Goal: Task Accomplishment & Management: Manage account settings

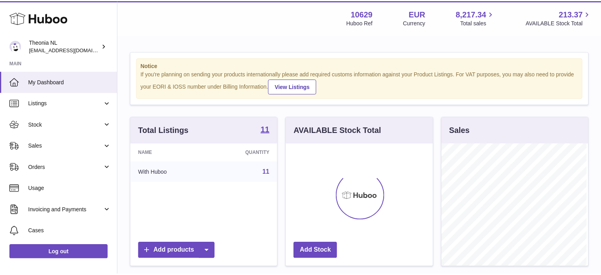
scroll to position [123, 148]
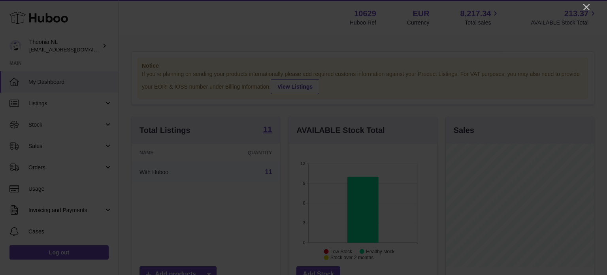
click at [595, 6] on div at bounding box center [303, 137] width 607 height 275
click at [585, 5] on icon "Close" at bounding box center [586, 6] width 9 height 9
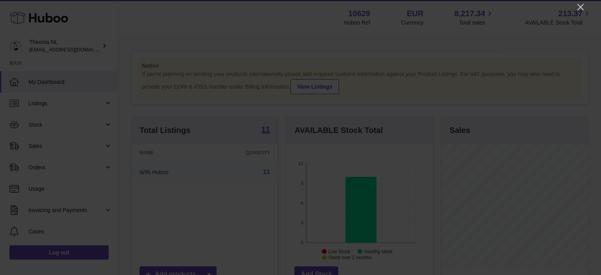
scroll to position [395211, 395187]
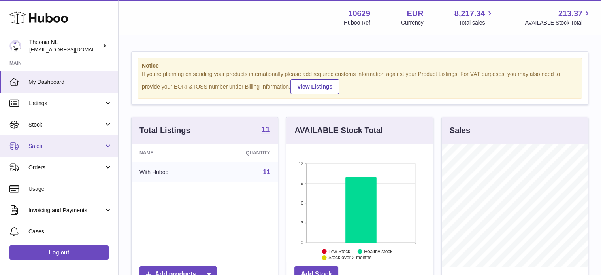
click at [72, 148] on span "Sales" at bounding box center [66, 146] width 76 height 8
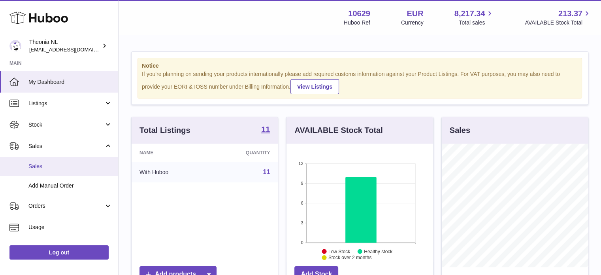
click at [72, 165] on span "Sales" at bounding box center [70, 166] width 84 height 8
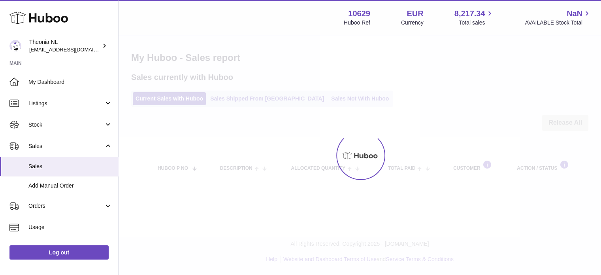
click at [249, 93] on div "Menu Huboo 10629 Huboo Ref EUR Currency 8,217.34 Total sales NaN AVAILABLE Stoc…" at bounding box center [360, 99] width 483 height 198
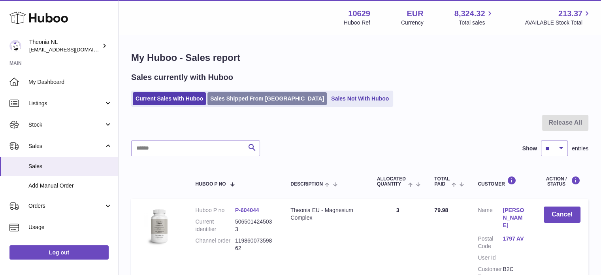
click at [249, 98] on link "Sales Shipped From [GEOGRAPHIC_DATA]" at bounding box center [267, 98] width 119 height 13
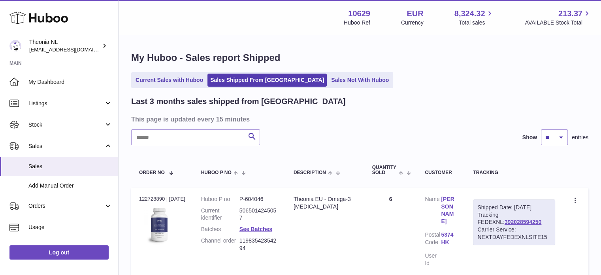
click at [205, 131] on input "text" at bounding box center [195, 137] width 129 height 16
paste input "**********"
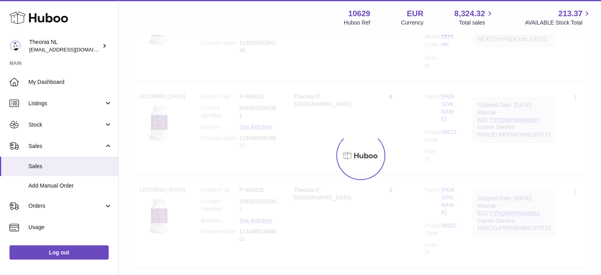
scroll to position [70, 0]
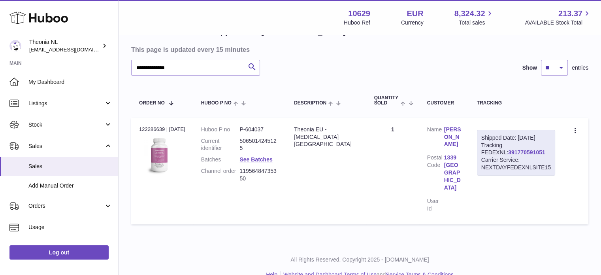
click at [508, 149] on link "391770591051" at bounding box center [526, 152] width 37 height 6
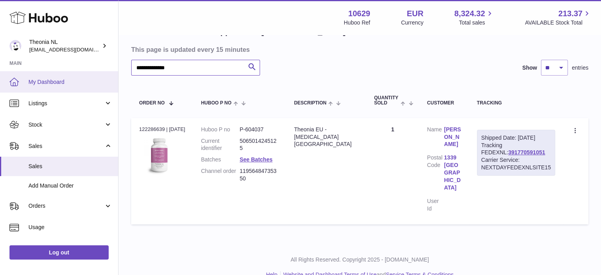
drag, startPoint x: 201, startPoint y: 71, endPoint x: 34, endPoint y: 86, distance: 168.3
click at [43, 85] on div "**********" at bounding box center [300, 110] width 601 height 360
paste input "text"
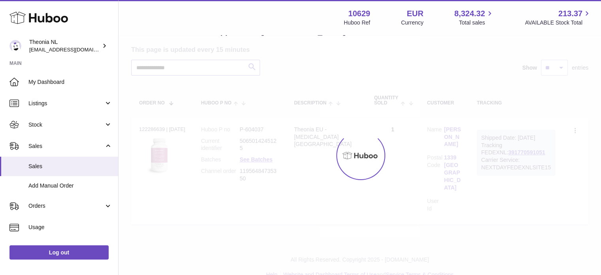
scroll to position [62, 0]
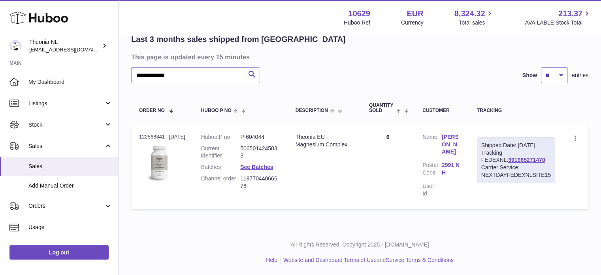
click at [498, 170] on div "Shipped Date: 11th Aug 2025 Tracking FEDEXNL: 391965271470 Carrier Service: NEX…" at bounding box center [516, 160] width 78 height 46
click at [508, 163] on link "391965271470" at bounding box center [526, 160] width 37 height 6
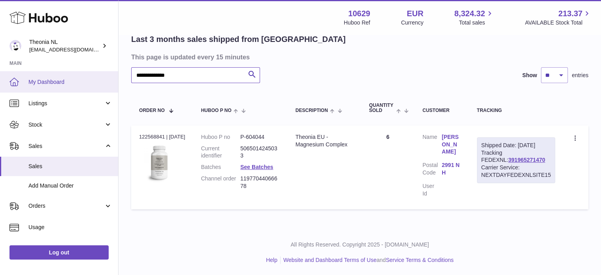
drag, startPoint x: 218, startPoint y: 77, endPoint x: 65, endPoint y: 82, distance: 152.7
click at [21, 80] on div "**********" at bounding box center [300, 107] width 601 height 338
paste input "text"
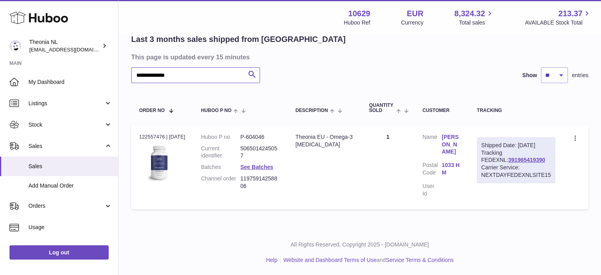
scroll to position [55, 0]
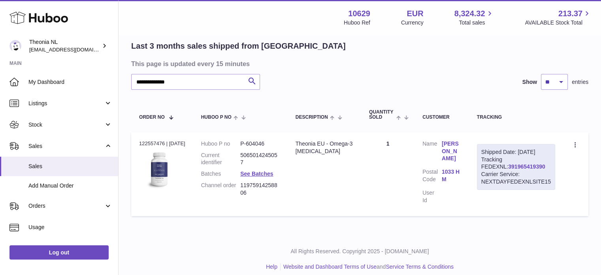
click at [508, 170] on link "391965419390" at bounding box center [526, 166] width 37 height 6
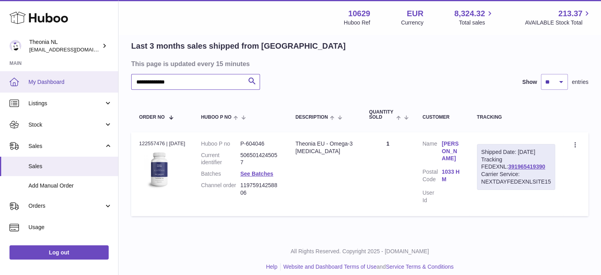
drag, startPoint x: 178, startPoint y: 90, endPoint x: 67, endPoint y: 88, distance: 111.1
click at [66, 89] on div "**********" at bounding box center [300, 114] width 601 height 338
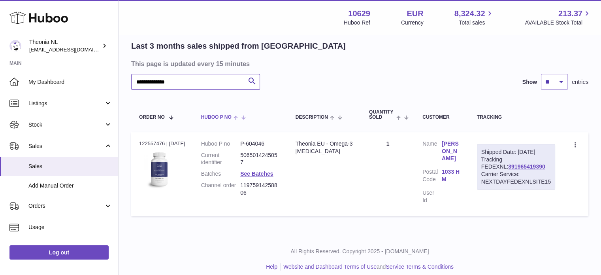
paste input "text"
click at [508, 170] on link "391971649339" at bounding box center [526, 166] width 37 height 6
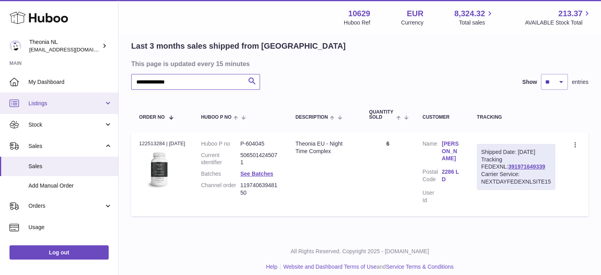
drag, startPoint x: 175, startPoint y: 85, endPoint x: 2, endPoint y: 96, distance: 173.5
click at [55, 92] on div "**********" at bounding box center [300, 114] width 601 height 338
paste input "text"
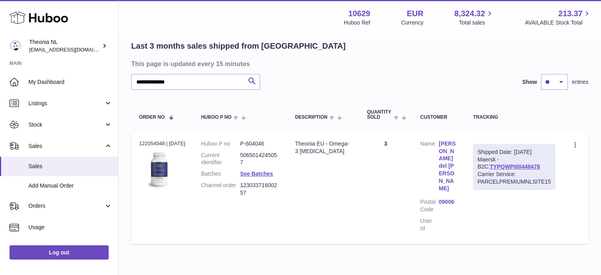
click at [500, 172] on div "Carrier Service: PARCELPREMIUMNLSITE15" at bounding box center [515, 177] width 74 height 15
click at [502, 161] on div "Shipped Date: 1st Aug 2025 Maersk - B2C: TYPQWPI00448478 Carrier Service: PARCE…" at bounding box center [514, 167] width 82 height 46
click at [503, 166] on link "TYPQWPI00448478" at bounding box center [515, 166] width 50 height 6
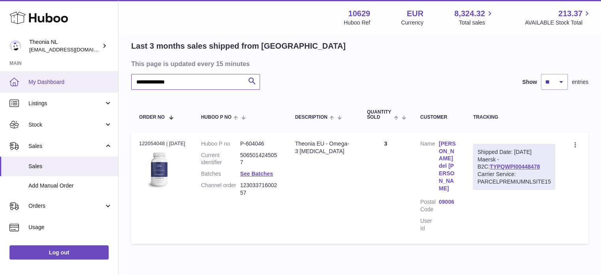
drag, startPoint x: 204, startPoint y: 82, endPoint x: 23, endPoint y: 91, distance: 180.5
click at [25, 87] on div "**********" at bounding box center [300, 127] width 601 height 365
paste input "text"
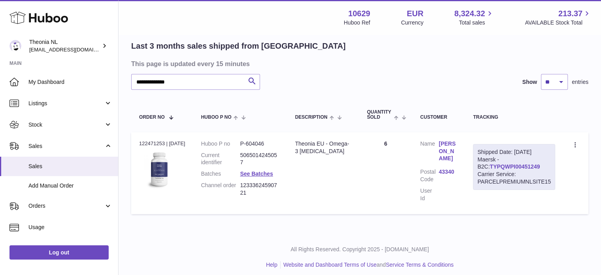
click at [492, 166] on link "TYPQWPI00451249" at bounding box center [515, 166] width 50 height 6
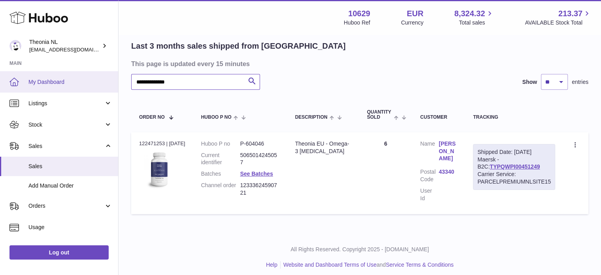
drag, startPoint x: 226, startPoint y: 88, endPoint x: 43, endPoint y: 90, distance: 183.4
click at [44, 89] on div "**********" at bounding box center [300, 113] width 601 height 336
paste input "text"
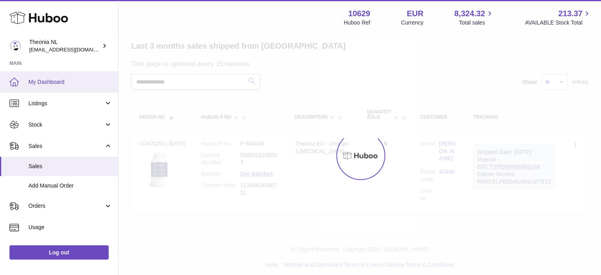
scroll to position [55, 0]
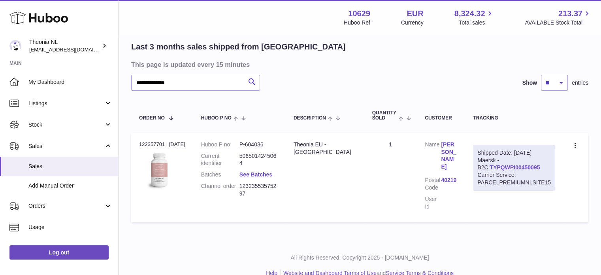
click at [501, 164] on link "TYPQWPI00450095" at bounding box center [515, 167] width 50 height 6
drag, startPoint x: 229, startPoint y: 83, endPoint x: 0, endPoint y: 99, distance: 229.4
click at [32, 95] on div "**********" at bounding box center [300, 116] width 601 height 343
paste input "text"
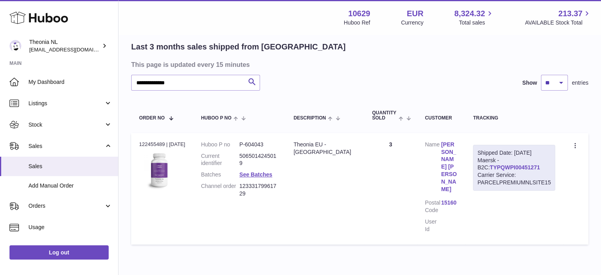
click at [490, 165] on link "TYPQWPI00451271" at bounding box center [515, 167] width 50 height 6
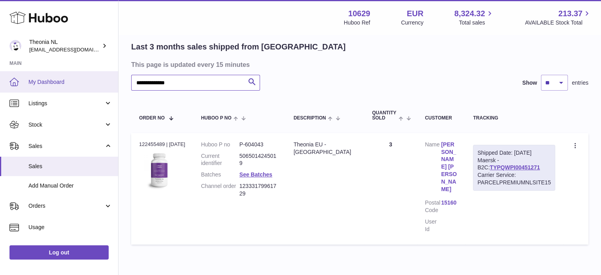
drag, startPoint x: 236, startPoint y: 84, endPoint x: 0, endPoint y: 90, distance: 236.5
click at [2, 90] on div "**********" at bounding box center [300, 127] width 601 height 365
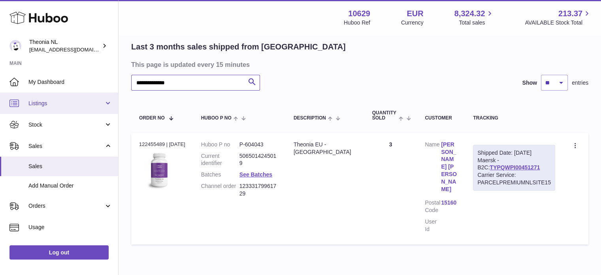
paste input "text"
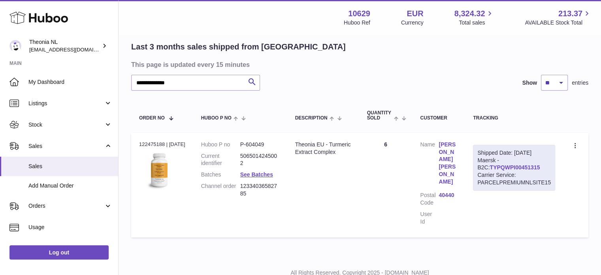
click at [492, 166] on link "TYPQWPI00451315" at bounding box center [515, 167] width 50 height 6
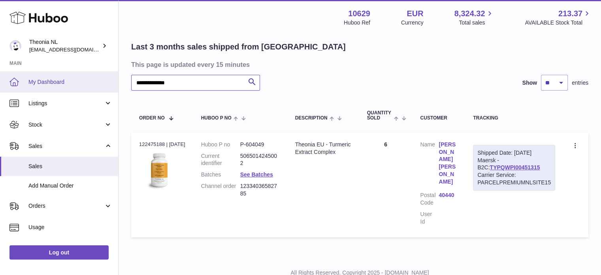
drag, startPoint x: 156, startPoint y: 83, endPoint x: 0, endPoint y: 85, distance: 156.2
click at [6, 83] on div "**********" at bounding box center [300, 124] width 601 height 358
paste input "text"
type input "**********"
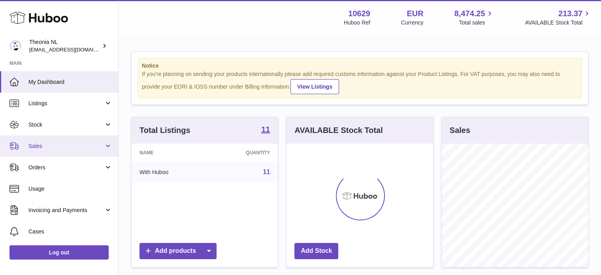
scroll to position [123, 147]
click at [70, 145] on span "Sales" at bounding box center [66, 146] width 76 height 8
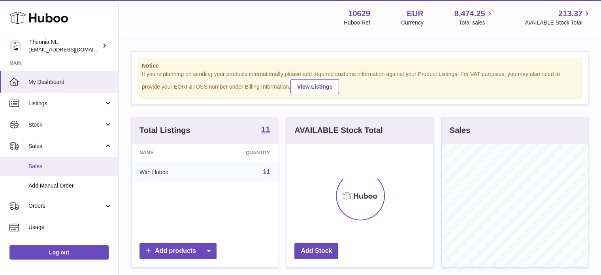
click at [70, 159] on link "Sales" at bounding box center [59, 166] width 118 height 19
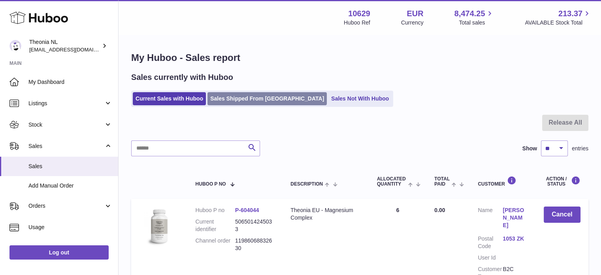
click at [245, 95] on link "Sales Shipped From [GEOGRAPHIC_DATA]" at bounding box center [267, 98] width 119 height 13
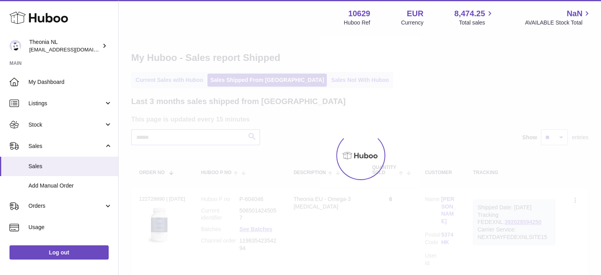
click at [223, 141] on input "text" at bounding box center [195, 137] width 129 height 16
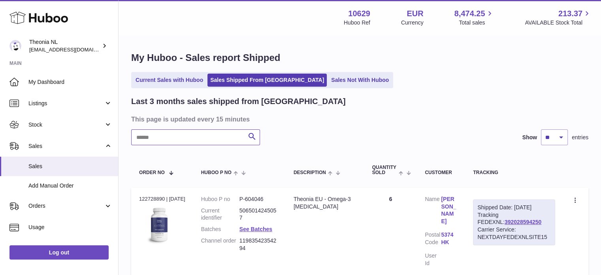
paste input "**********"
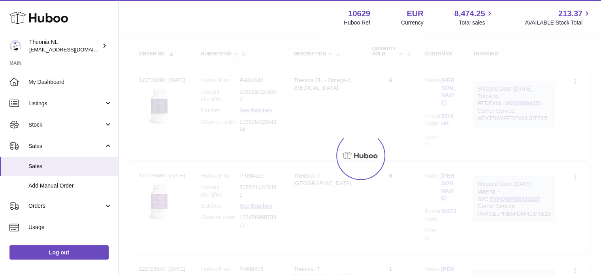
scroll to position [68, 0]
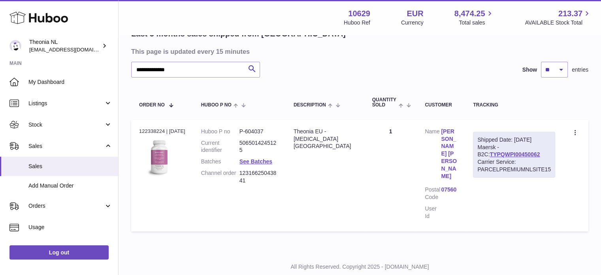
click at [497, 148] on div "Shipped Date: 6th Aug 2025 Maersk - B2C: TYPQWPI00450062 Carrier Service: PARCE…" at bounding box center [514, 155] width 82 height 46
click at [498, 153] on link "TYPQWPI00450062" at bounding box center [515, 154] width 50 height 6
drag, startPoint x: 223, startPoint y: 65, endPoint x: 0, endPoint y: 70, distance: 222.6
click at [11, 73] on div "**********" at bounding box center [300, 114] width 601 height 365
paste input "text"
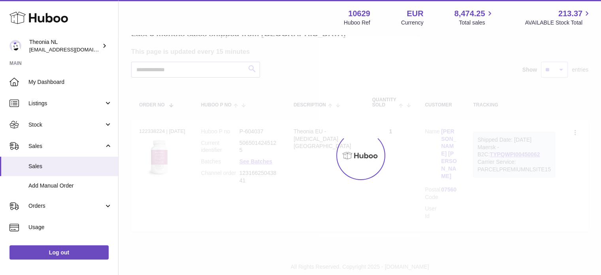
scroll to position [60, 0]
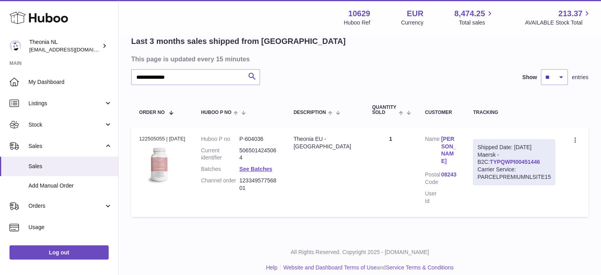
click at [500, 163] on link "TYPQWPI00451446" at bounding box center [515, 162] width 50 height 6
drag, startPoint x: 213, startPoint y: 83, endPoint x: 0, endPoint y: 98, distance: 213.7
click at [0, 98] on div "**********" at bounding box center [300, 111] width 601 height 343
paste input "text"
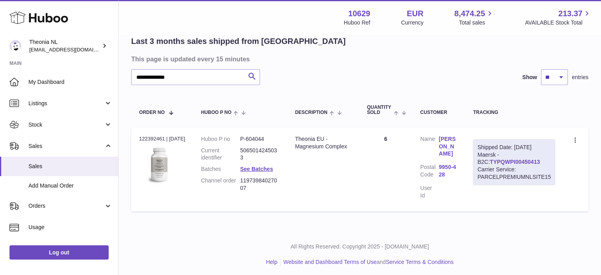
click at [490, 159] on link "TYPQWPI00450413" at bounding box center [515, 162] width 50 height 6
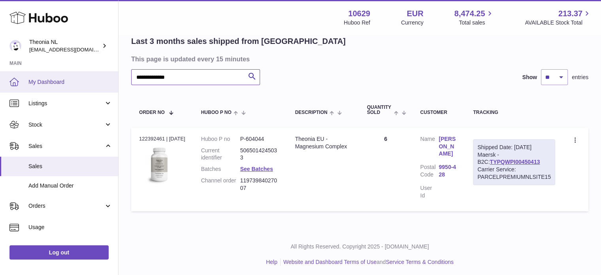
drag, startPoint x: 201, startPoint y: 83, endPoint x: 0, endPoint y: 88, distance: 201.3
click at [3, 88] on div "**********" at bounding box center [300, 109] width 601 height 338
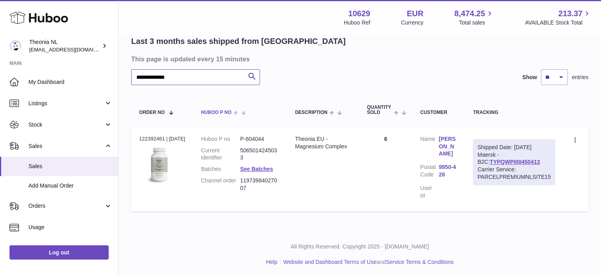
paste input "text"
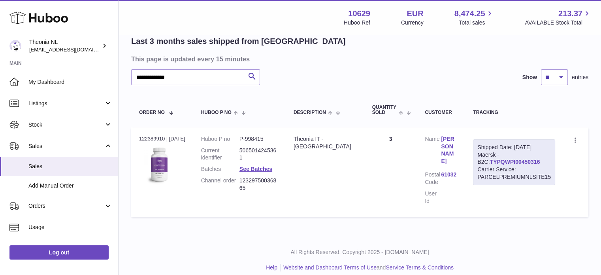
click at [490, 161] on link "TYPQWPI00450316" at bounding box center [515, 162] width 50 height 6
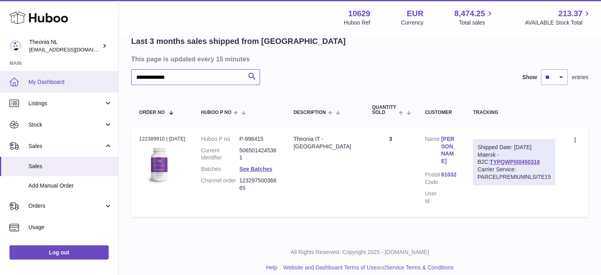
drag, startPoint x: 135, startPoint y: 81, endPoint x: 24, endPoint y: 80, distance: 111.1
click at [42, 80] on div "**********" at bounding box center [300, 111] width 601 height 343
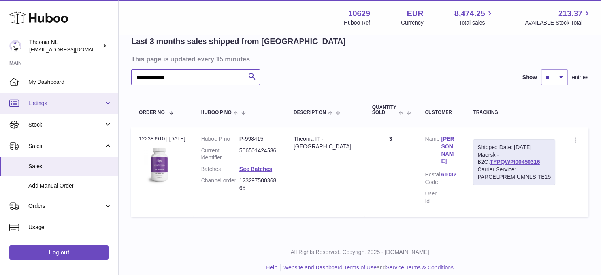
paste input "text"
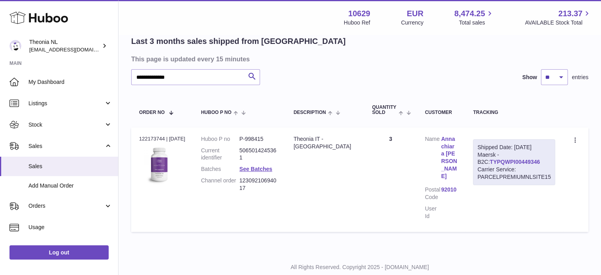
click at [493, 161] on link "TYPQWPI00449346" at bounding box center [515, 162] width 50 height 6
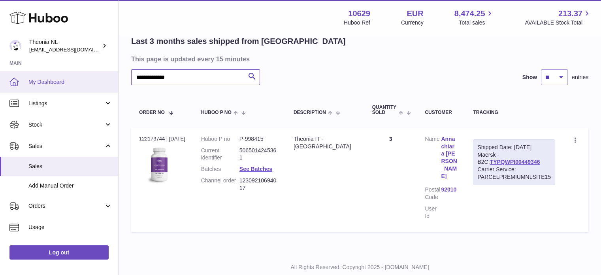
drag, startPoint x: 104, startPoint y: 79, endPoint x: 27, endPoint y: 79, distance: 76.7
click at [38, 79] on div "**********" at bounding box center [300, 119] width 601 height 358
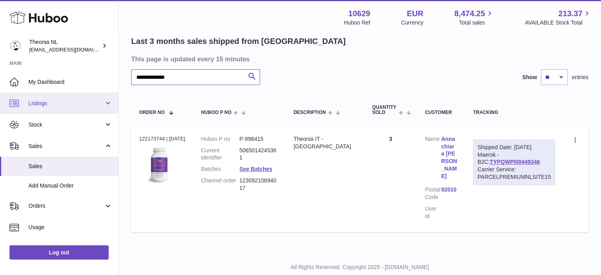
paste input "text"
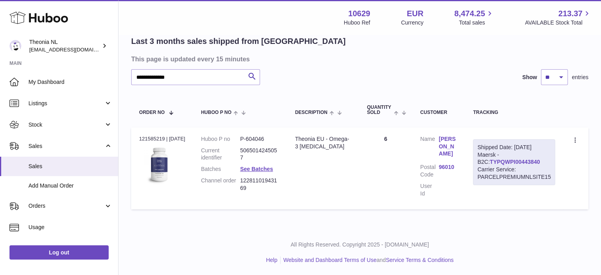
click at [499, 162] on link "TYPQWPI00443840" at bounding box center [515, 162] width 50 height 6
click at [65, 94] on div "**********" at bounding box center [300, 108] width 601 height 336
paste input "text"
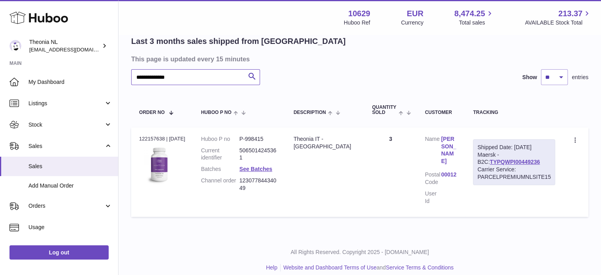
scroll to position [55, 0]
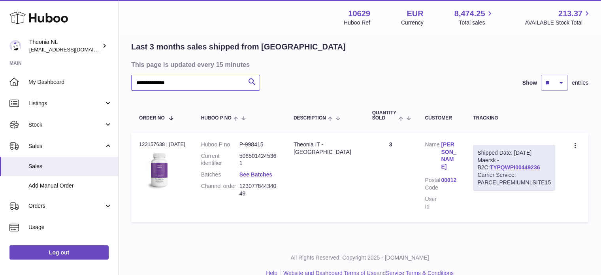
type input "**********"
click at [501, 162] on div "Shipped Date: 4th Aug 2025 Maersk - B2C: TYPQWPI00449236 Carrier Service: PARCE…" at bounding box center [514, 168] width 82 height 46
click at [503, 169] on link "TYPQWPI00449236" at bounding box center [515, 167] width 50 height 6
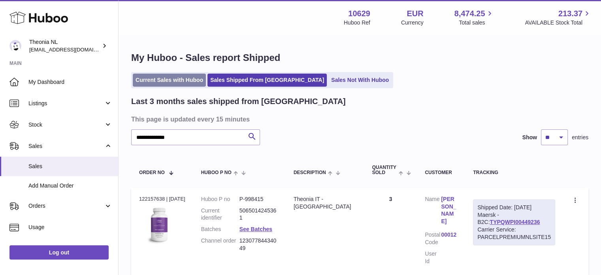
click at [170, 85] on link "Current Sales with Huboo" at bounding box center [169, 80] width 73 height 13
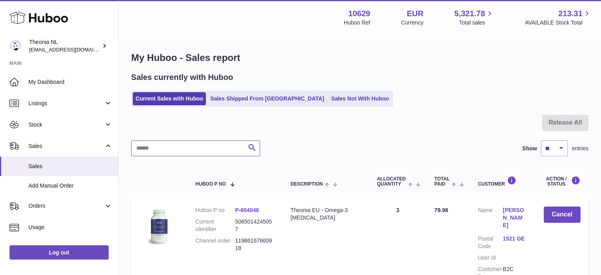
click at [207, 142] on input "text" at bounding box center [195, 148] width 129 height 16
paste input "**********"
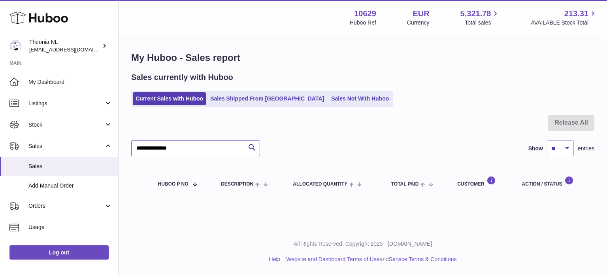
type input "**********"
click at [220, 92] on link "Sales Shipped From [GEOGRAPHIC_DATA]" at bounding box center [267, 98] width 119 height 13
click at [220, 93] on link "Sales Shipped From [GEOGRAPHIC_DATA]" at bounding box center [267, 98] width 119 height 13
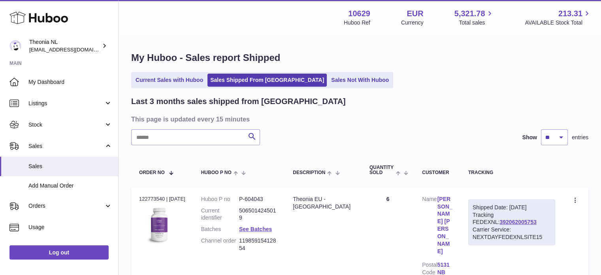
click at [224, 134] on input "text" at bounding box center [195, 137] width 129 height 16
paste input "**********"
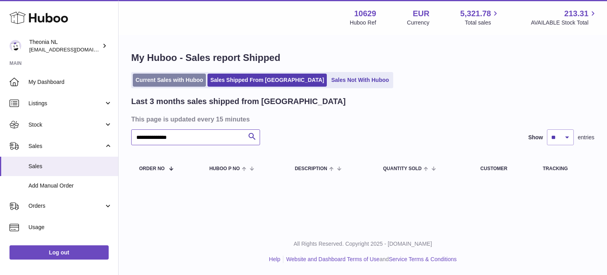
type input "**********"
click at [177, 80] on link "Current Sales with Huboo" at bounding box center [169, 80] width 73 height 13
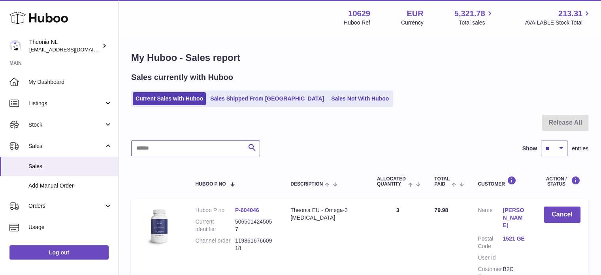
click at [162, 153] on input "text" at bounding box center [195, 148] width 129 height 16
paste input "**********"
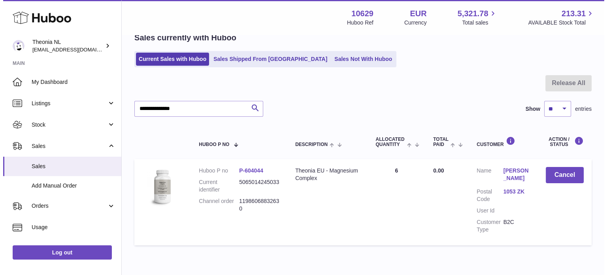
scroll to position [76, 0]
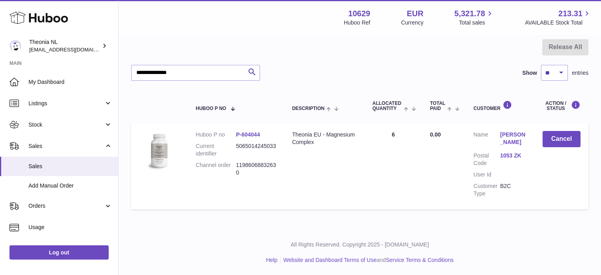
click at [519, 158] on link "1053 ZK" at bounding box center [513, 156] width 26 height 8
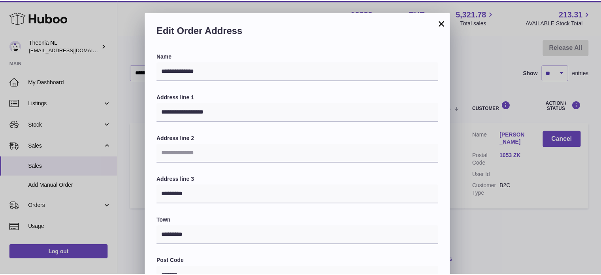
scroll to position [223, 0]
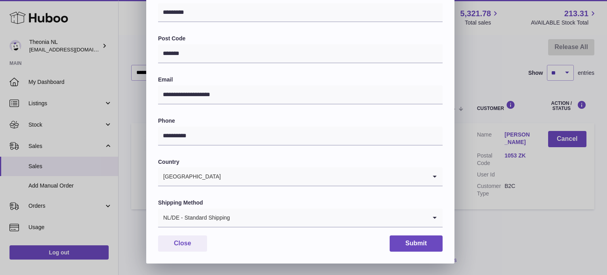
click at [263, 205] on label "Shipping Method" at bounding box center [300, 203] width 285 height 8
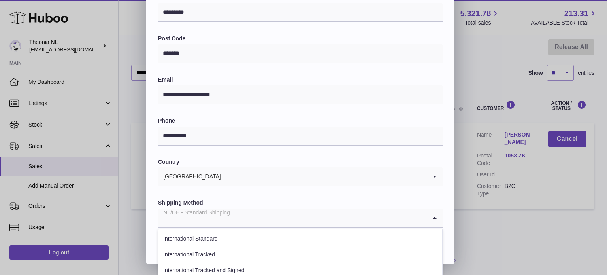
click at [259, 213] on input "Search for option" at bounding box center [292, 217] width 269 height 18
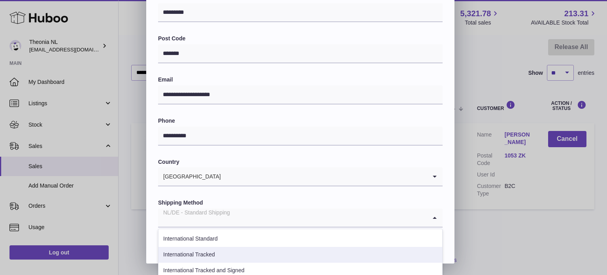
click at [247, 257] on li "International Tracked" at bounding box center [301, 255] width 284 height 16
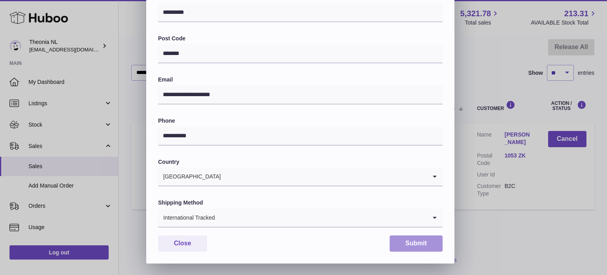
click at [416, 248] on button "Submit" at bounding box center [416, 243] width 53 height 16
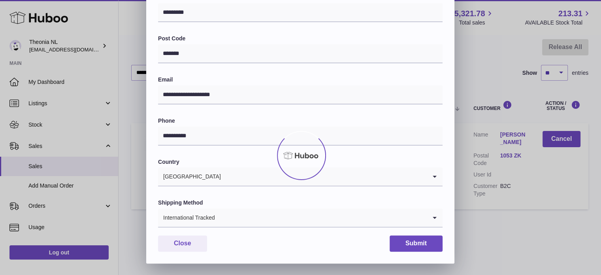
scroll to position [0, 0]
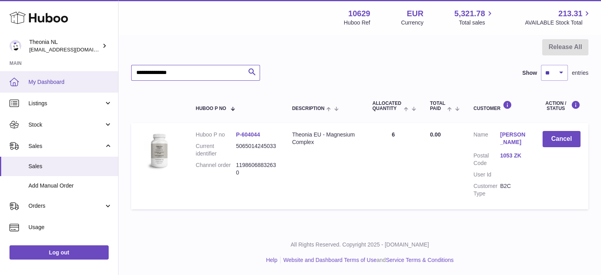
drag, startPoint x: 205, startPoint y: 78, endPoint x: 0, endPoint y: 80, distance: 205.2
click at [0, 80] on div "Huboo Theonia NL [EMAIL_ADDRESS][DOMAIN_NAME] Main My Dashboard Listings Not wi…" at bounding box center [300, 99] width 601 height 351
paste input "text"
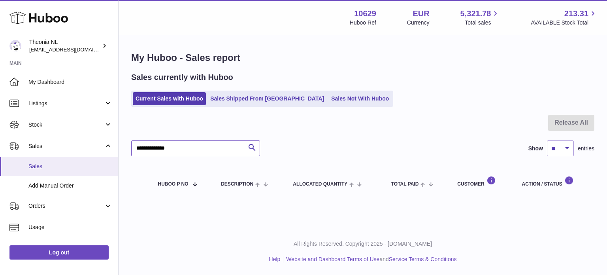
drag, startPoint x: 97, startPoint y: 158, endPoint x: 13, endPoint y: 168, distance: 84.7
click at [17, 166] on div "Huboo Theonia NL info@wholesomegoods.eu Main My Dashboard Listings Not with Hub…" at bounding box center [303, 137] width 607 height 275
paste input "*"
drag, startPoint x: 200, startPoint y: 151, endPoint x: 60, endPoint y: 156, distance: 140.0
click at [76, 158] on div "Huboo Theonia NL info@wholesomegoods.eu Main My Dashboard Listings Not with Hub…" at bounding box center [303, 137] width 607 height 275
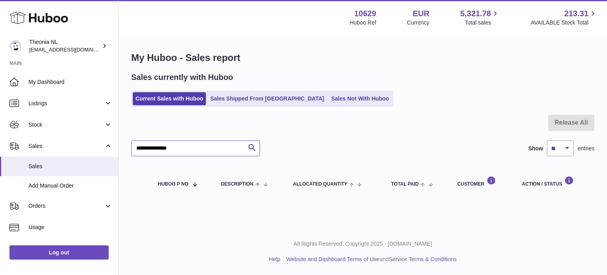
paste input "text"
click at [40, 166] on div "Huboo Theonia NL info@wholesomegoods.eu Main My Dashboard Listings Not with Hub…" at bounding box center [303, 137] width 607 height 275
paste input "text"
type input "**********"
drag, startPoint x: 193, startPoint y: 147, endPoint x: 58, endPoint y: 156, distance: 135.1
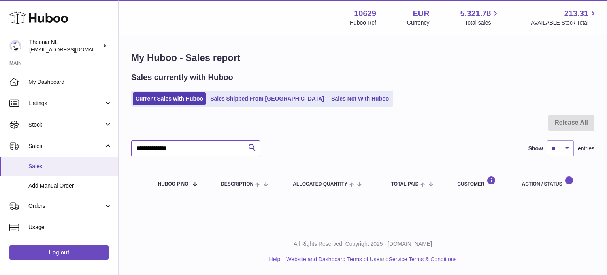
click at [70, 158] on div "Huboo Theonia NL info@wholesomegoods.eu Main My Dashboard Listings Not with Hub…" at bounding box center [303, 137] width 607 height 275
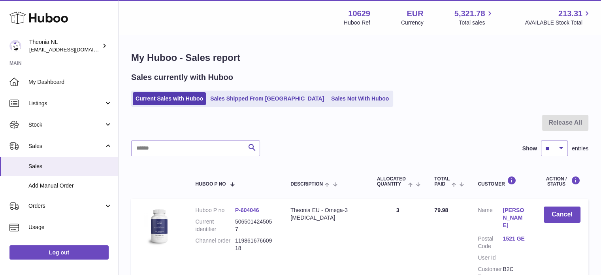
drag, startPoint x: 234, startPoint y: 107, endPoint x: 236, endPoint y: 102, distance: 5.4
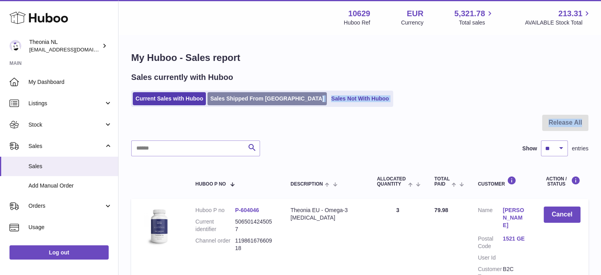
click at [236, 102] on link "Sales Shipped From [GEOGRAPHIC_DATA]" at bounding box center [267, 98] width 119 height 13
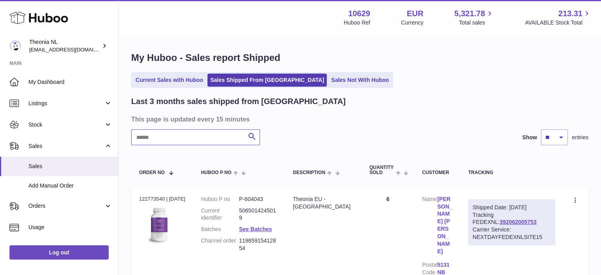
click at [220, 139] on input "text" at bounding box center [195, 137] width 129 height 16
paste input "**********"
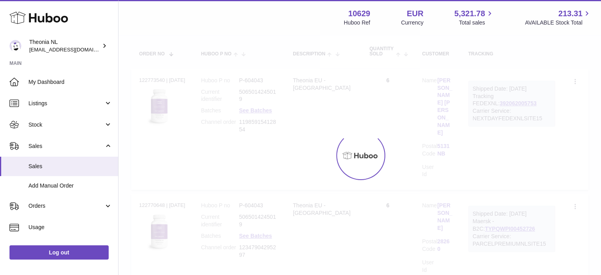
scroll to position [60, 0]
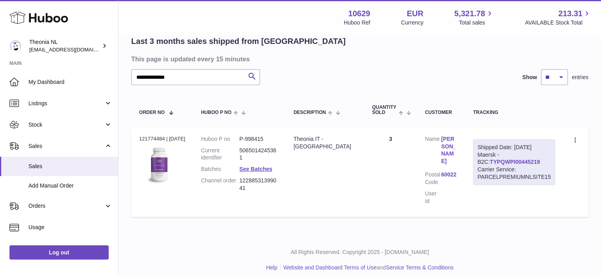
click at [498, 162] on link "TYPQWPI00445219" at bounding box center [515, 162] width 50 height 6
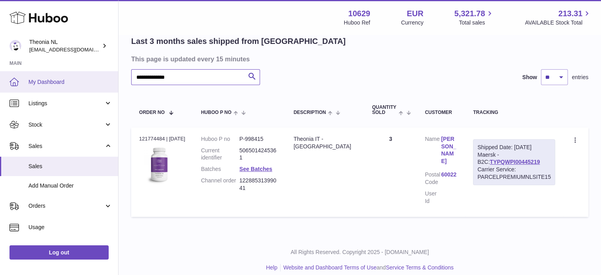
drag, startPoint x: 226, startPoint y: 77, endPoint x: 0, endPoint y: 74, distance: 226.2
click at [20, 77] on div "**********" at bounding box center [300, 111] width 601 height 343
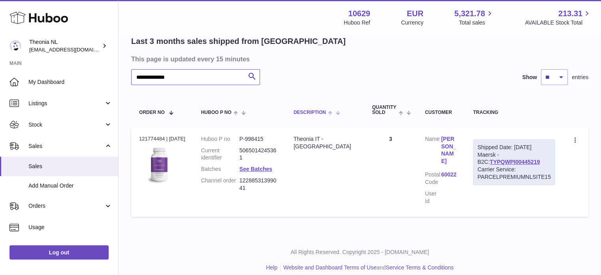
paste input "text"
click at [498, 162] on link "TYPQWPI00451478" at bounding box center [515, 162] width 50 height 6
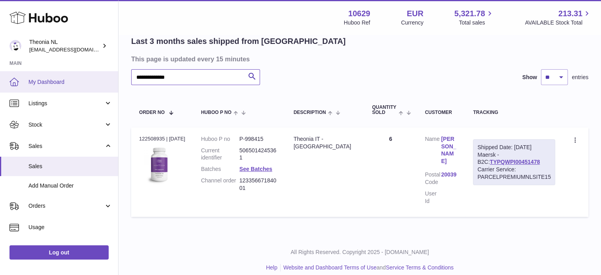
drag, startPoint x: 240, startPoint y: 82, endPoint x: 83, endPoint y: 92, distance: 157.2
click at [13, 91] on div "**********" at bounding box center [300, 111] width 601 height 343
paste input "text"
type input "**********"
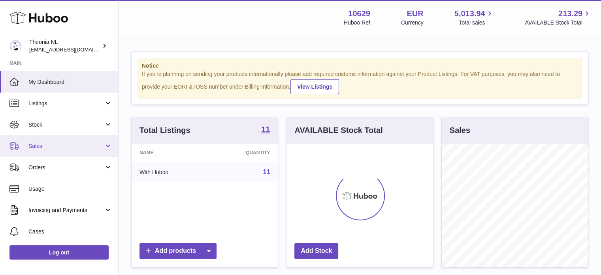
click at [52, 139] on link "Sales" at bounding box center [59, 145] width 118 height 21
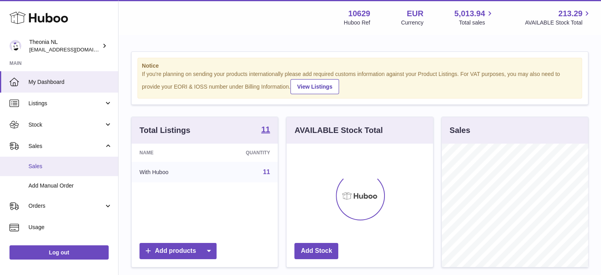
click at [60, 159] on link "Sales" at bounding box center [59, 166] width 118 height 19
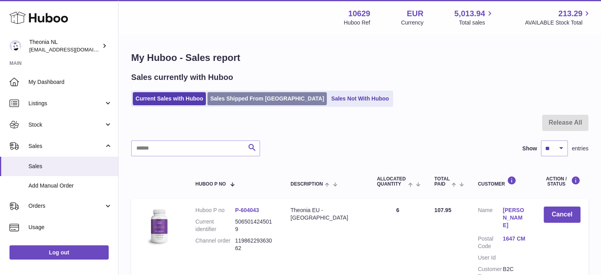
click at [234, 97] on link "Sales Shipped From [GEOGRAPHIC_DATA]" at bounding box center [267, 98] width 119 height 13
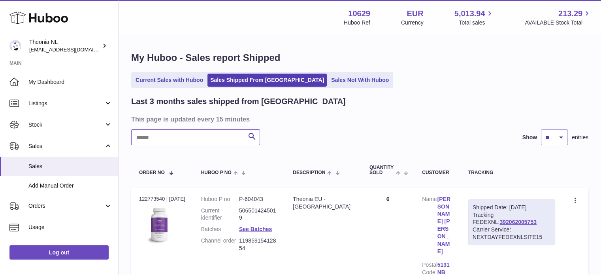
click at [218, 134] on input "text" at bounding box center [195, 137] width 129 height 16
paste input "**********"
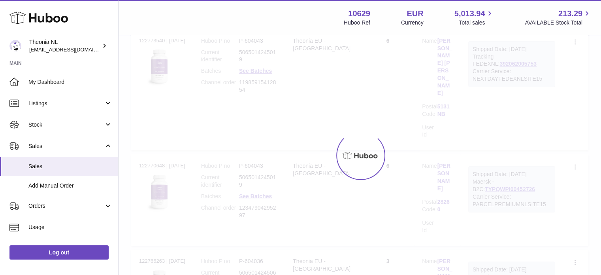
scroll to position [68, 0]
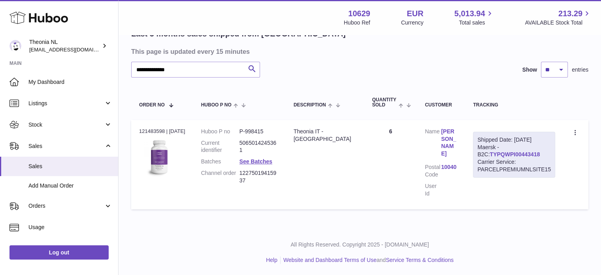
click at [490, 153] on link "TYPQWPI00443418" at bounding box center [515, 154] width 50 height 6
drag, startPoint x: 206, startPoint y: 75, endPoint x: 15, endPoint y: 93, distance: 191.4
click at [30, 88] on div "**********" at bounding box center [300, 103] width 601 height 343
paste input "text"
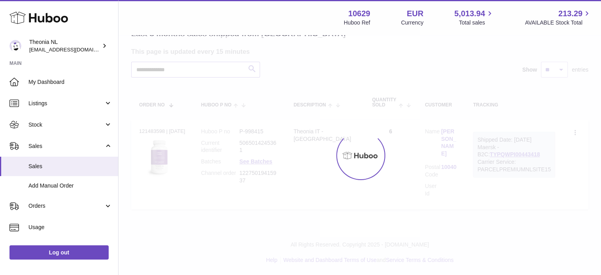
scroll to position [60, 0]
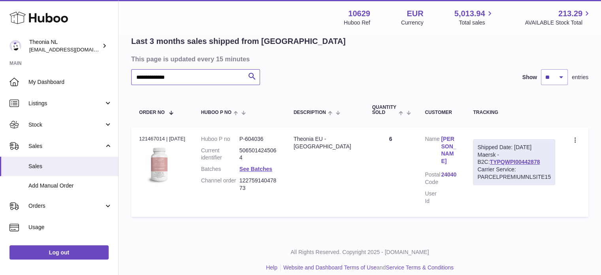
type input "**********"
click at [499, 164] on div "Shipped Date: 22nd Jul 2025 Maersk - B2C: TYPQWPI00442878 Carrier Service: PARC…" at bounding box center [514, 162] width 82 height 46
click at [498, 159] on link "TYPQWPI00442878" at bounding box center [515, 162] width 50 height 6
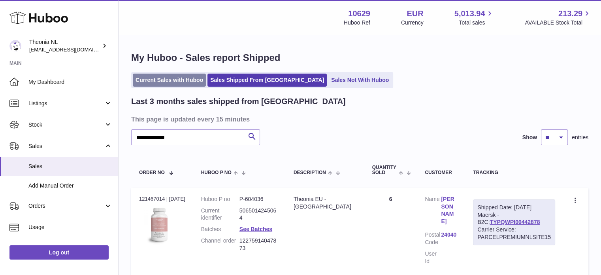
click at [187, 85] on link "Current Sales with Huboo" at bounding box center [169, 80] width 73 height 13
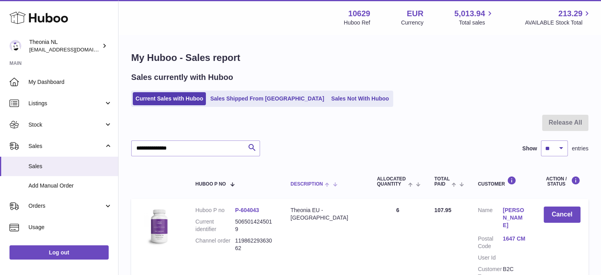
scroll to position [40, 0]
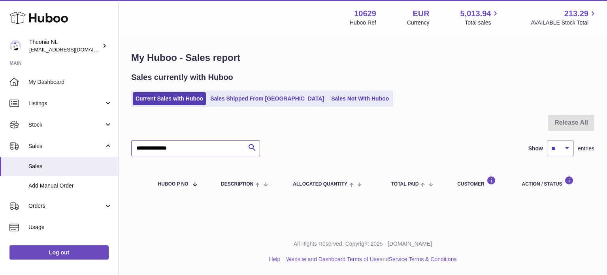
drag, startPoint x: 203, startPoint y: 148, endPoint x: 123, endPoint y: 156, distance: 80.2
click at [123, 156] on div "**********" at bounding box center [363, 125] width 489 height 179
paste input "text"
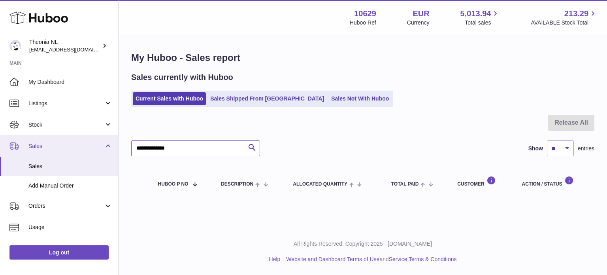
drag, startPoint x: 126, startPoint y: 149, endPoint x: 39, endPoint y: 136, distance: 88.3
click at [39, 136] on div "Huboo Theonia NL info@wholesomegoods.eu Main My Dashboard Listings Not with Hub…" at bounding box center [303, 137] width 607 height 275
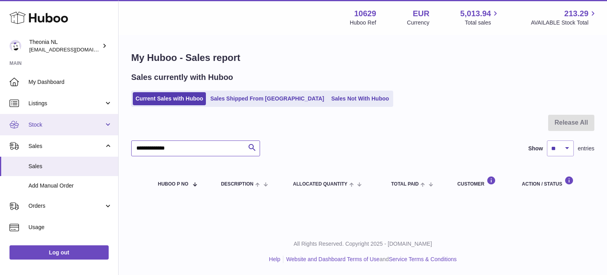
paste input "*"
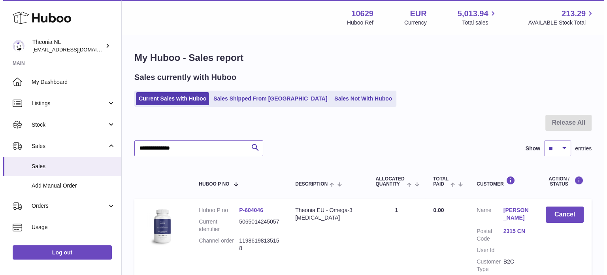
scroll to position [76, 0]
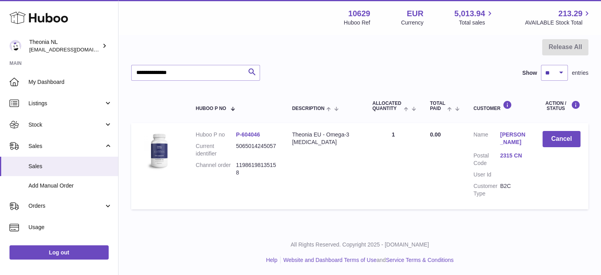
click at [507, 152] on link "2315 CN" at bounding box center [513, 156] width 26 height 8
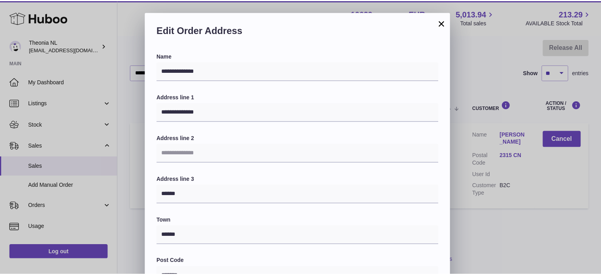
scroll to position [223, 0]
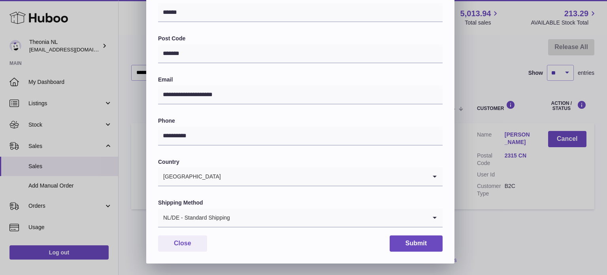
click at [220, 213] on div "NL/DE - Standard Shipping" at bounding box center [292, 217] width 269 height 18
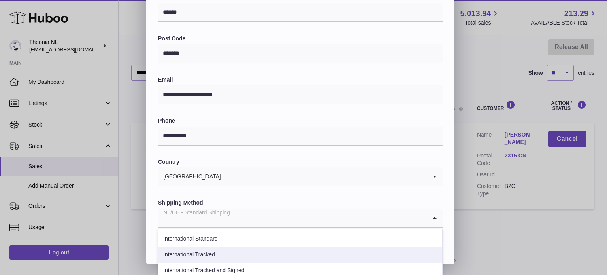
click at [219, 251] on li "International Tracked" at bounding box center [301, 255] width 284 height 16
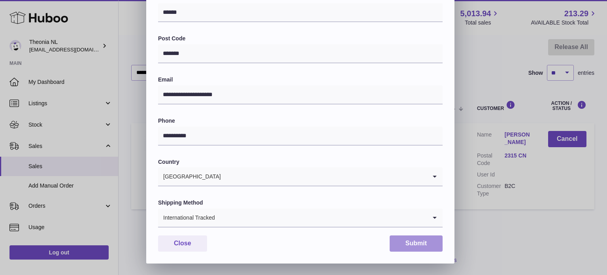
click at [394, 241] on button "Submit" at bounding box center [416, 243] width 53 height 16
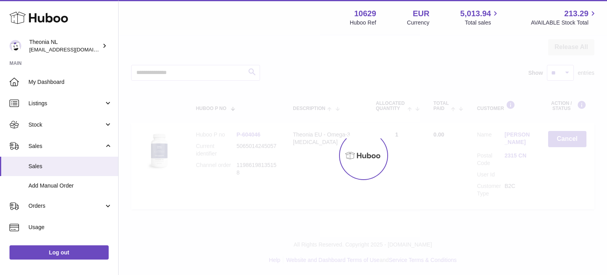
scroll to position [0, 0]
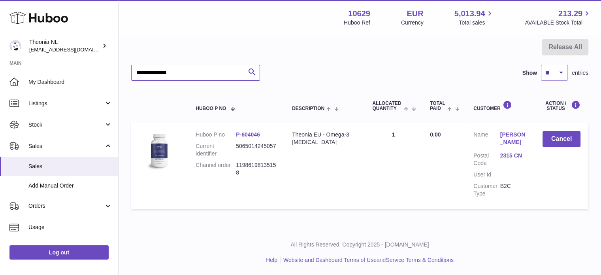
drag, startPoint x: 95, startPoint y: 74, endPoint x: 117, endPoint y: 79, distance: 22.8
click at [37, 74] on div "Huboo Theonia NL info@wholesomegoods.eu Main My Dashboard Listings Not with Hub…" at bounding box center [300, 99] width 601 height 351
paste input "text"
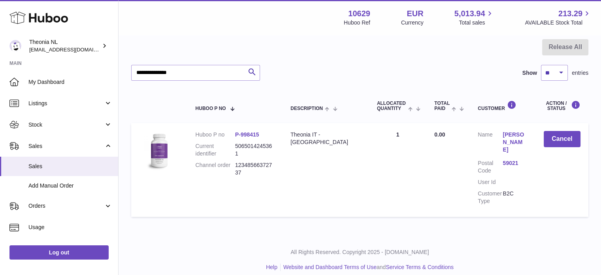
click at [514, 159] on link "59021" at bounding box center [515, 163] width 25 height 8
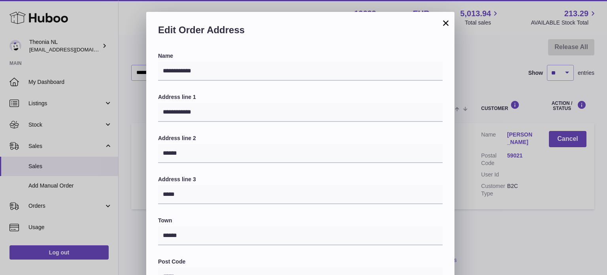
scroll to position [198, 0]
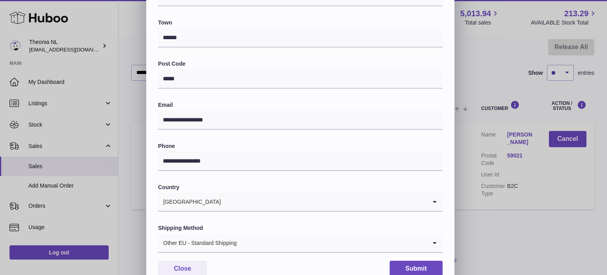
click at [213, 246] on div "Other EU - Standard Shipping" at bounding box center [292, 243] width 269 height 18
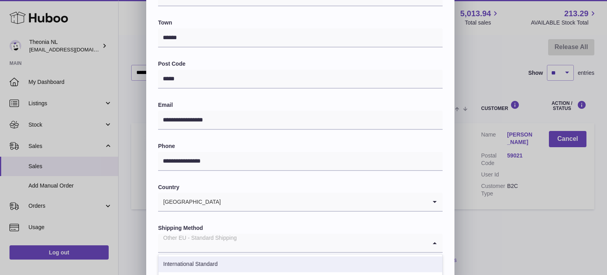
scroll to position [237, 0]
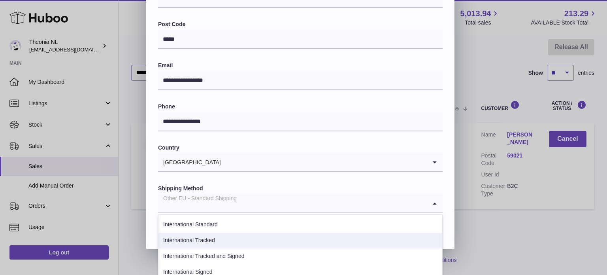
click at [232, 242] on li "International Tracked" at bounding box center [301, 240] width 284 height 16
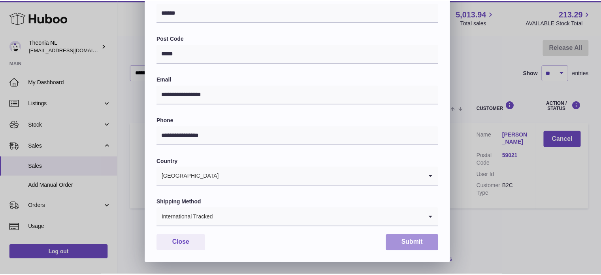
scroll to position [223, 0]
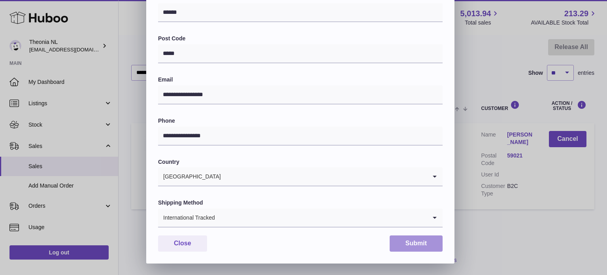
click at [409, 240] on button "Submit" at bounding box center [416, 243] width 53 height 16
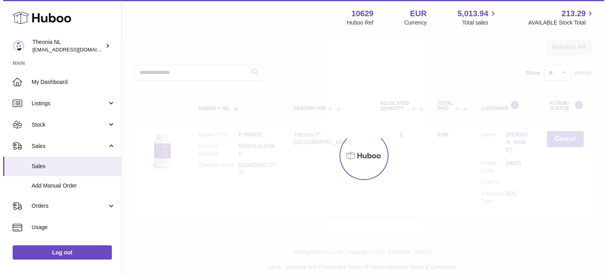
scroll to position [0, 0]
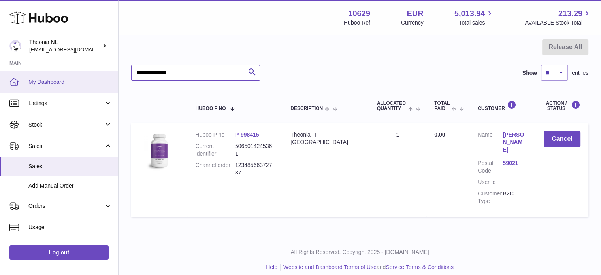
drag, startPoint x: 210, startPoint y: 71, endPoint x: 0, endPoint y: 77, distance: 210.4
click at [0, 77] on div "Huboo Theonia NL info@wholesomegoods.eu Main My Dashboard Listings Not with Hub…" at bounding box center [300, 103] width 601 height 358
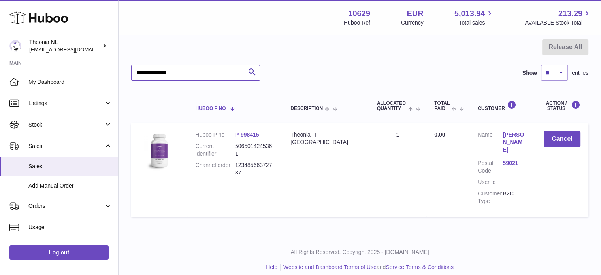
paste input "text"
click at [510, 159] on dd "25013" at bounding box center [515, 166] width 25 height 15
click at [508, 159] on link "25013" at bounding box center [515, 163] width 25 height 8
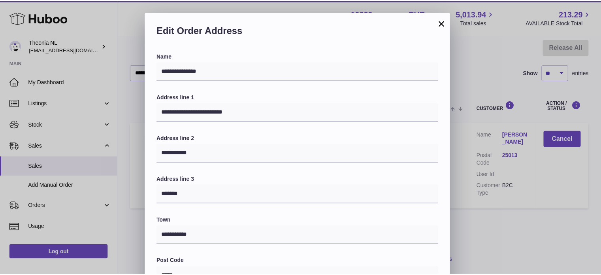
scroll to position [223, 0]
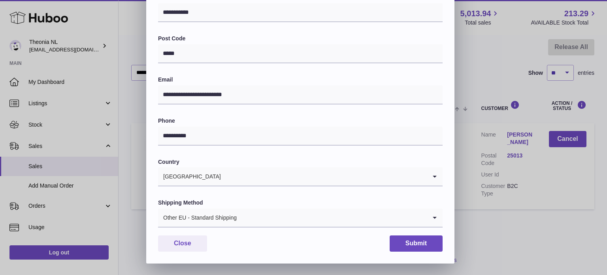
click at [206, 211] on div "Other EU - Standard Shipping" at bounding box center [292, 217] width 269 height 18
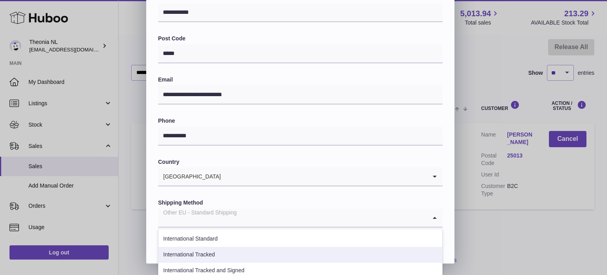
click at [222, 255] on li "International Tracked" at bounding box center [301, 255] width 284 height 16
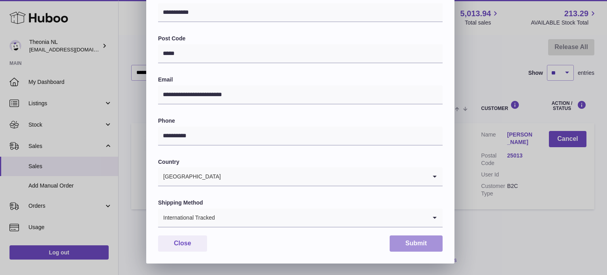
click at [417, 248] on button "Submit" at bounding box center [416, 243] width 53 height 16
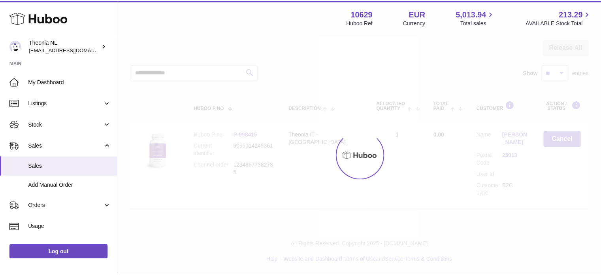
scroll to position [0, 0]
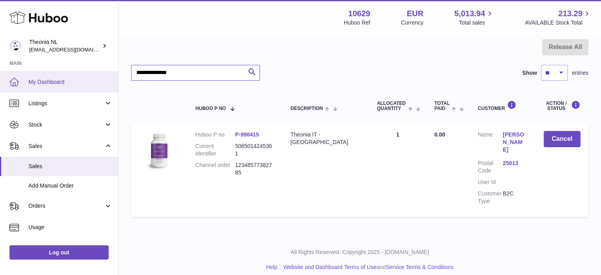
drag, startPoint x: 166, startPoint y: 77, endPoint x: 79, endPoint y: 91, distance: 87.7
click at [6, 82] on div "Huboo Theonia NL info@wholesomegoods.eu Main My Dashboard Listings Not with Hub…" at bounding box center [300, 103] width 601 height 358
paste input "text"
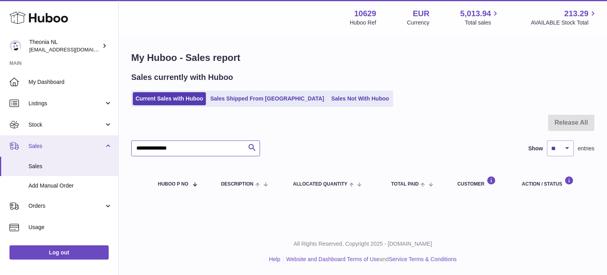
drag, startPoint x: 224, startPoint y: 150, endPoint x: 0, endPoint y: 152, distance: 224.2
click at [0, 152] on div "Huboo Theonia NL info@wholesomegoods.eu Main My Dashboard Listings Not with Hub…" at bounding box center [303, 137] width 607 height 275
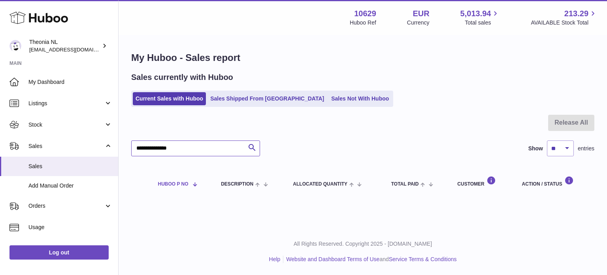
paste input "text"
drag, startPoint x: 110, startPoint y: 152, endPoint x: 159, endPoint y: 188, distance: 59.9
click at [28, 150] on div "Huboo Theonia NL info@wholesomegoods.eu Main My Dashboard Listings Not with Hub…" at bounding box center [303, 137] width 607 height 275
paste input "text"
type input "**********"
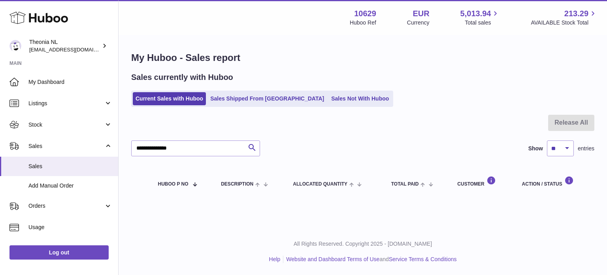
click at [245, 91] on ul "Current Sales with Huboo Sales Shipped From Huboo Sales Not With Huboo" at bounding box center [262, 99] width 262 height 16
click at [246, 96] on link "Sales Shipped From [GEOGRAPHIC_DATA]" at bounding box center [267, 98] width 119 height 13
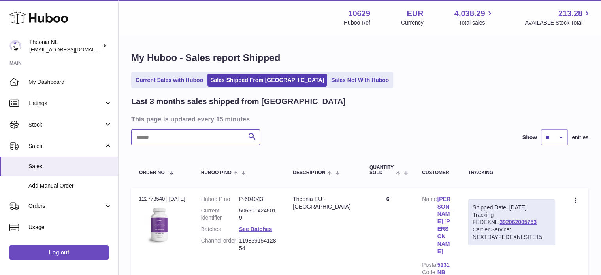
click at [210, 136] on input "text" at bounding box center [195, 137] width 129 height 16
paste input "**********"
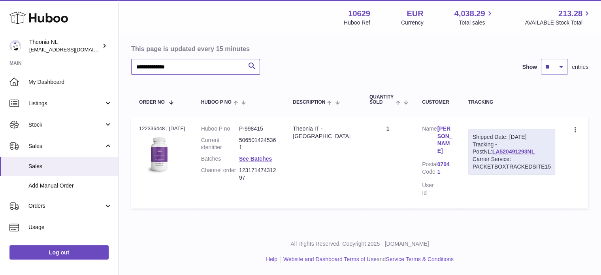
scroll to position [60, 0]
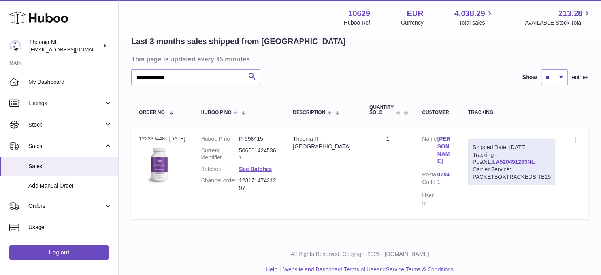
click at [493, 160] on link "LA520491293NL" at bounding box center [514, 162] width 42 height 6
drag, startPoint x: 525, startPoint y: 160, endPoint x: 371, endPoint y: 227, distance: 168.0
click at [470, 159] on div "Shipped Date: 6th Aug 2025 Tracking - PostNL: LA520491293NL Carrier Service: PA…" at bounding box center [511, 162] width 87 height 46
copy link "LA520491293NL"
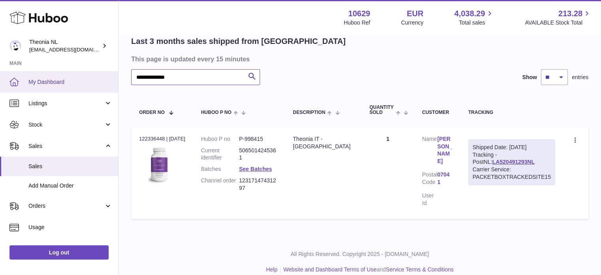
drag, startPoint x: 238, startPoint y: 77, endPoint x: 17, endPoint y: 81, distance: 221.4
click at [47, 83] on div "**********" at bounding box center [300, 112] width 601 height 345
paste input "text"
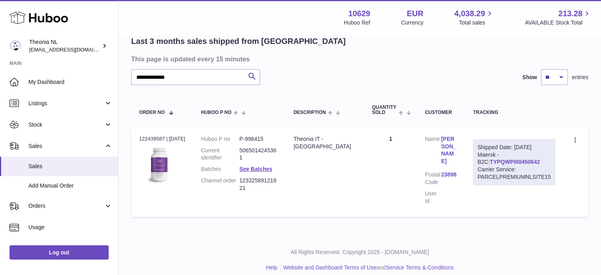
click at [495, 161] on link "TYPQWPI00450642" at bounding box center [515, 162] width 50 height 6
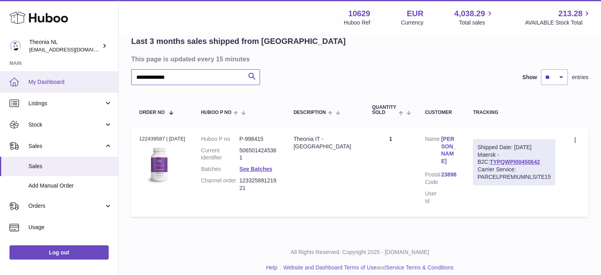
drag, startPoint x: 229, startPoint y: 72, endPoint x: 3, endPoint y: 85, distance: 226.5
click at [0, 84] on div "**********" at bounding box center [300, 111] width 601 height 343
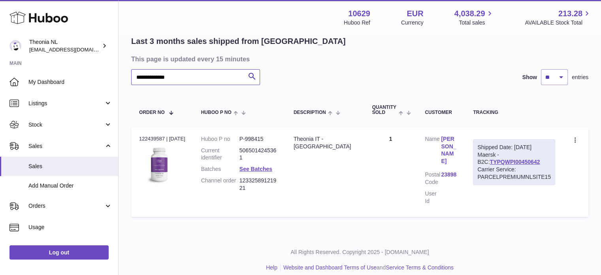
paste input "text"
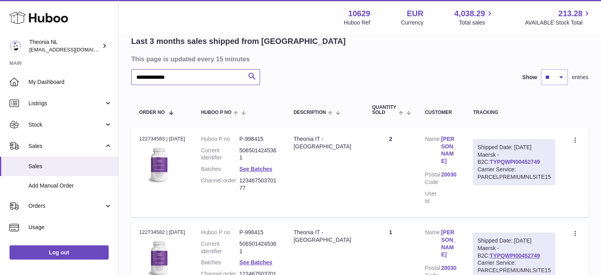
type input "**********"
click at [496, 163] on link "TYPQWPI00452749" at bounding box center [515, 162] width 50 height 6
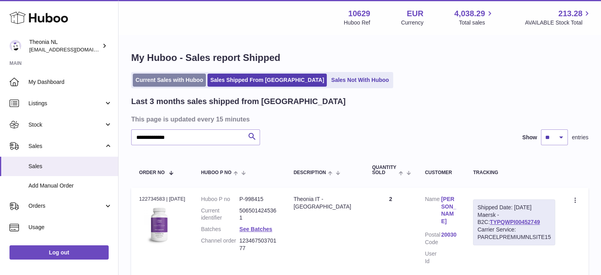
click at [164, 78] on link "Current Sales with Huboo" at bounding box center [169, 80] width 73 height 13
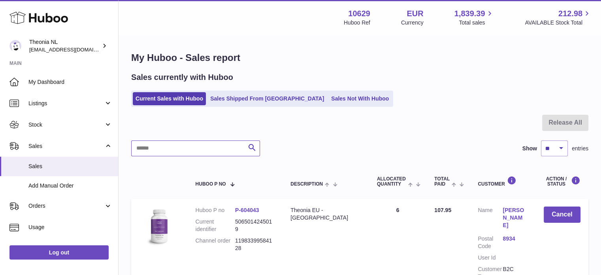
click at [196, 145] on input "text" at bounding box center [195, 148] width 129 height 16
paste input "**********"
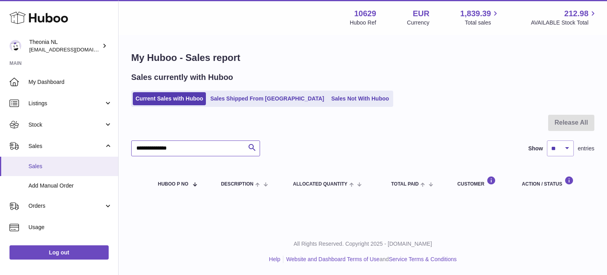
drag, startPoint x: 207, startPoint y: 146, endPoint x: 51, endPoint y: 161, distance: 157.2
click at [81, 157] on div "Huboo Theonia NL [EMAIL_ADDRESS][DOMAIN_NAME] Main My Dashboard Listings Not wi…" at bounding box center [303, 137] width 607 height 275
paste input "text"
drag, startPoint x: 210, startPoint y: 149, endPoint x: 22, endPoint y: 156, distance: 188.3
click at [22, 156] on div "Huboo Theonia NL info@wholesomegoods.eu Main My Dashboard Listings Not with Hub…" at bounding box center [303, 137] width 607 height 275
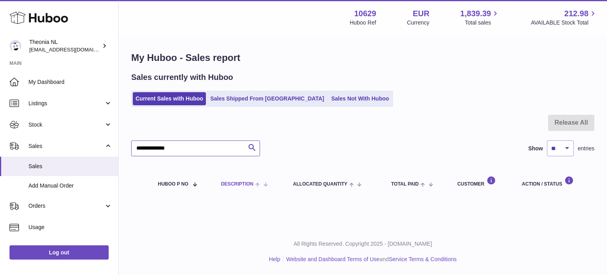
paste input "*"
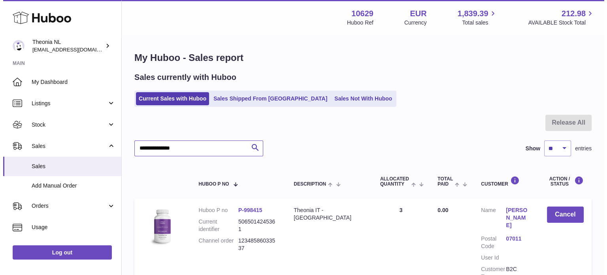
scroll to position [76, 0]
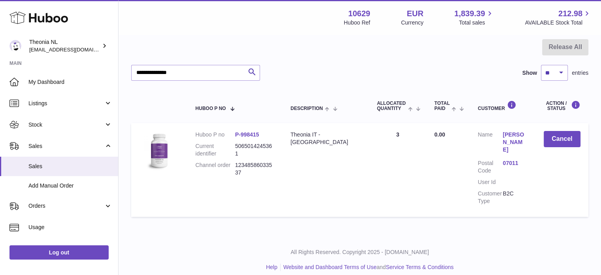
click at [509, 159] on link "07011" at bounding box center [515, 163] width 25 height 8
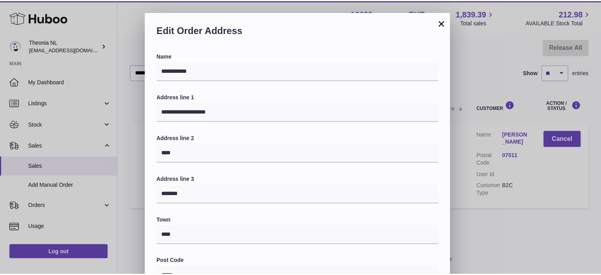
scroll to position [223, 0]
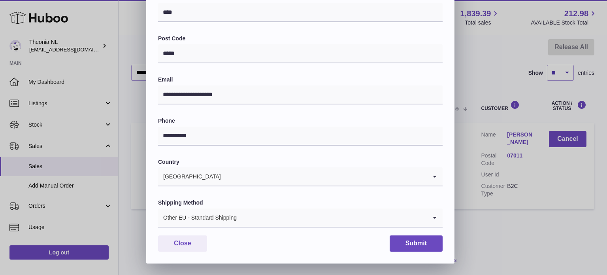
click at [235, 208] on div "Shipping Method Other EU - Standard Shipping Loading..." at bounding box center [300, 213] width 285 height 28
click at [234, 219] on div "Other EU - Standard Shipping" at bounding box center [292, 217] width 269 height 18
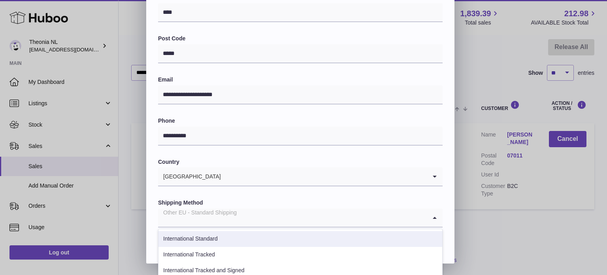
click at [231, 249] on li "International Tracked" at bounding box center [301, 255] width 284 height 16
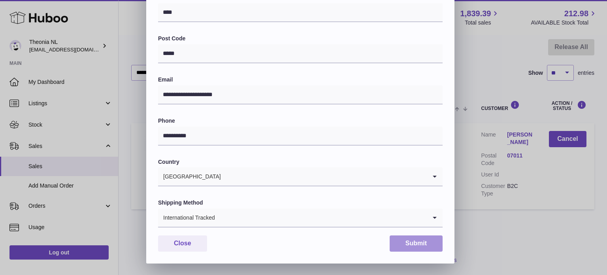
click at [431, 242] on button "Submit" at bounding box center [416, 243] width 53 height 16
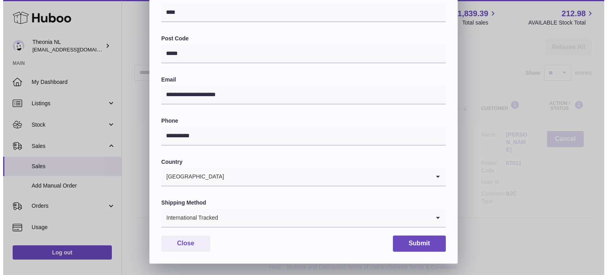
scroll to position [0, 0]
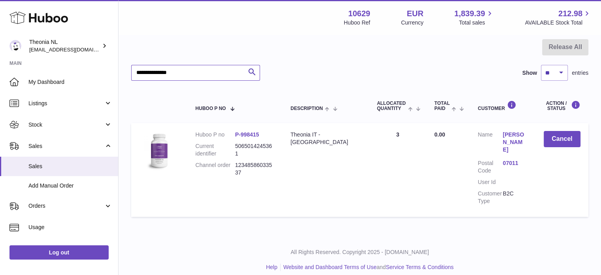
drag, startPoint x: 131, startPoint y: 70, endPoint x: 51, endPoint y: 70, distance: 80.6
click at [51, 70] on div "Huboo Theonia NL info@wholesomegoods.eu Main My Dashboard Listings Not with Hub…" at bounding box center [300, 103] width 601 height 358
paste input "text"
click at [510, 159] on link "08022" at bounding box center [515, 163] width 25 height 8
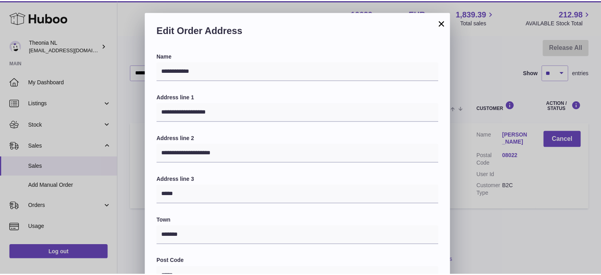
scroll to position [223, 0]
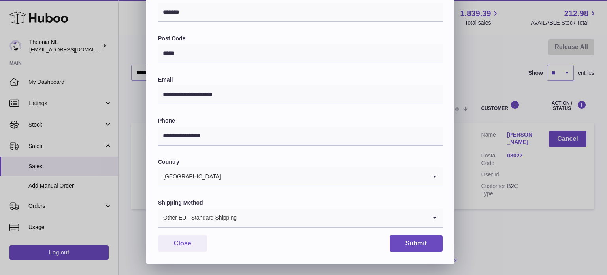
click at [208, 221] on div "Other EU - Standard Shipping" at bounding box center [292, 217] width 269 height 18
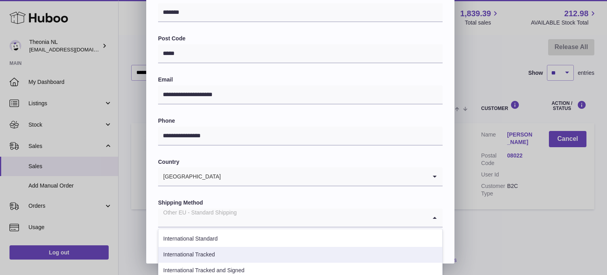
click at [218, 248] on li "International Tracked" at bounding box center [301, 255] width 284 height 16
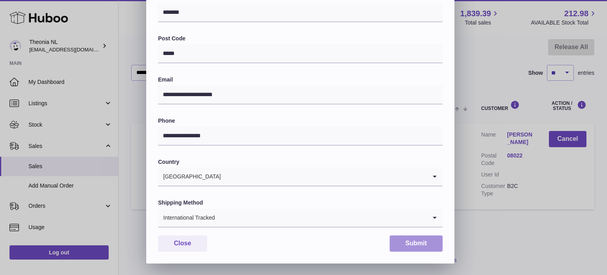
click at [402, 238] on button "Submit" at bounding box center [416, 243] width 53 height 16
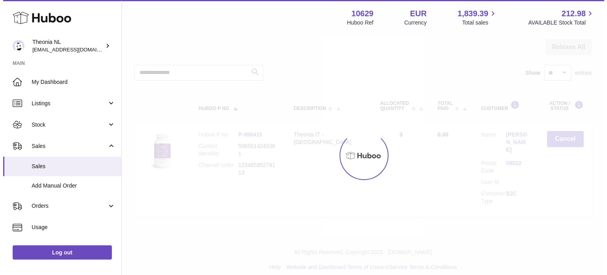
scroll to position [0, 0]
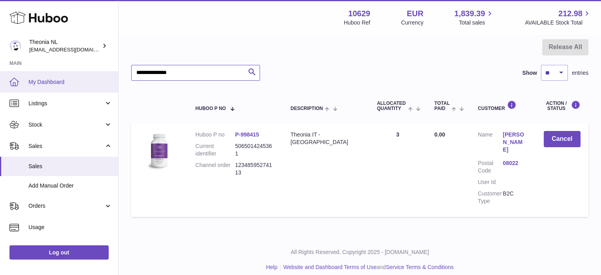
click at [41, 84] on div "Huboo Theonia NL info@wholesomegoods.eu Main My Dashboard Listings Not with Hub…" at bounding box center [300, 103] width 601 height 358
paste input "text"
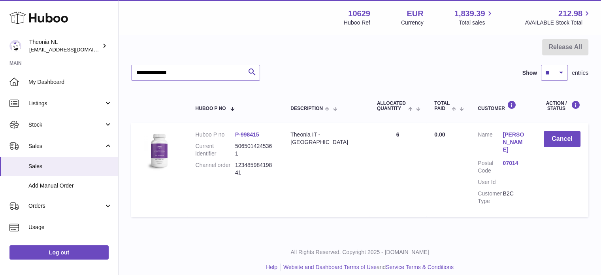
click at [514, 159] on link "07014" at bounding box center [515, 163] width 25 height 8
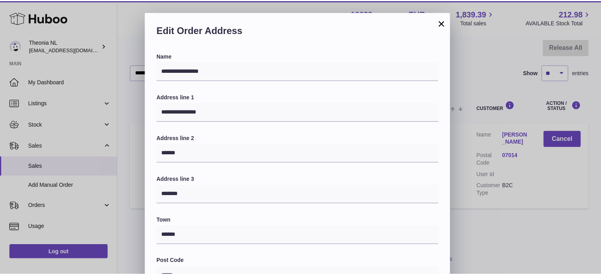
scroll to position [223, 0]
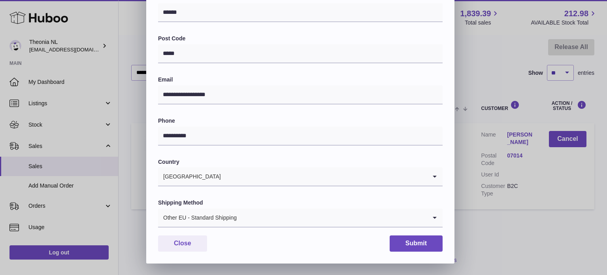
click at [190, 217] on div "Other EU - Standard Shipping" at bounding box center [292, 217] width 269 height 18
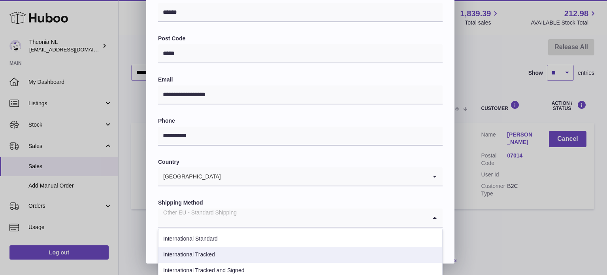
click at [209, 251] on li "International Tracked" at bounding box center [301, 255] width 284 height 16
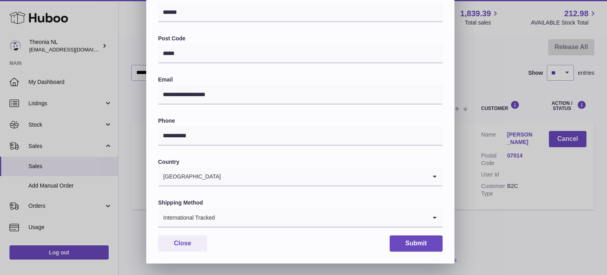
click at [417, 232] on div "**********" at bounding box center [300, 46] width 308 height 434
click at [415, 240] on button "Submit" at bounding box center [416, 243] width 53 height 16
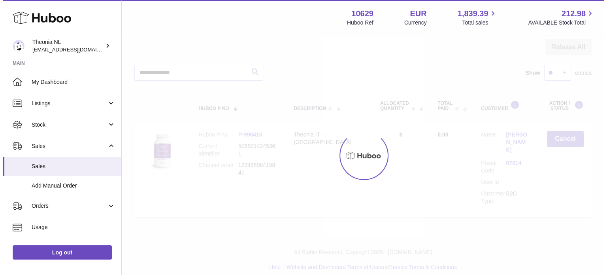
scroll to position [0, 0]
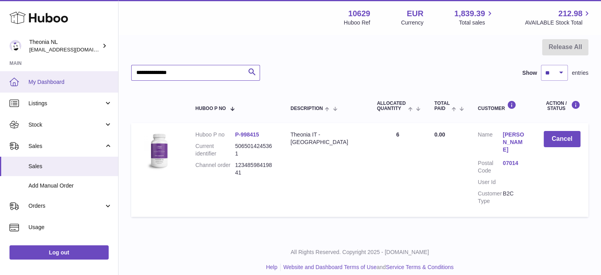
drag, startPoint x: 205, startPoint y: 66, endPoint x: 92, endPoint y: 74, distance: 113.7
click at [92, 74] on div "Huboo Theonia NL info@wholesomegoods.eu Main My Dashboard Listings Not with Hub…" at bounding box center [300, 103] width 601 height 358
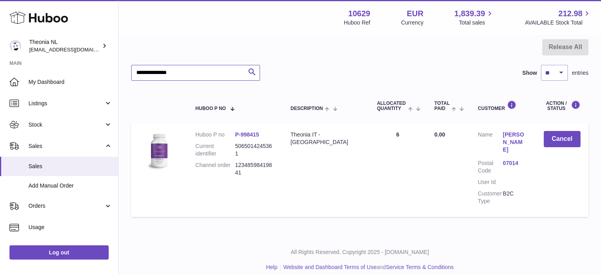
click at [226, 74] on input "**********" at bounding box center [195, 73] width 129 height 16
click at [225, 71] on input "**********" at bounding box center [195, 73] width 129 height 16
click at [215, 74] on input "**********" at bounding box center [195, 73] width 129 height 16
drag, startPoint x: 203, startPoint y: 71, endPoint x: 93, endPoint y: 69, distance: 110.3
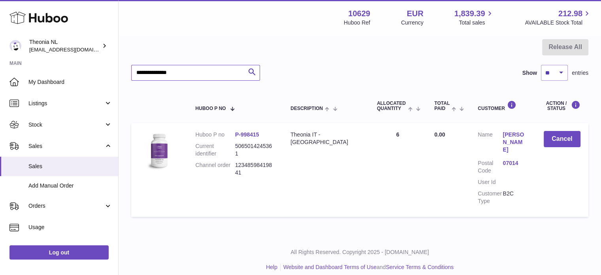
click at [93, 69] on div "Huboo Theonia NL info@wholesomegoods.eu Main My Dashboard Listings Not with Hub…" at bounding box center [300, 103] width 601 height 358
paste input "text"
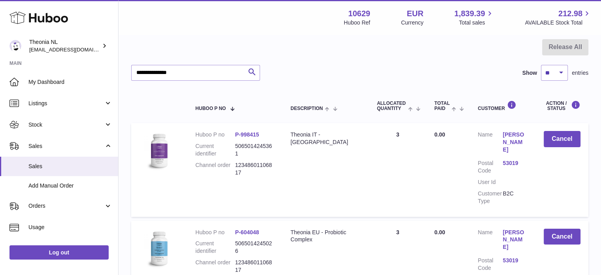
click at [508, 159] on link "53019" at bounding box center [515, 163] width 25 height 8
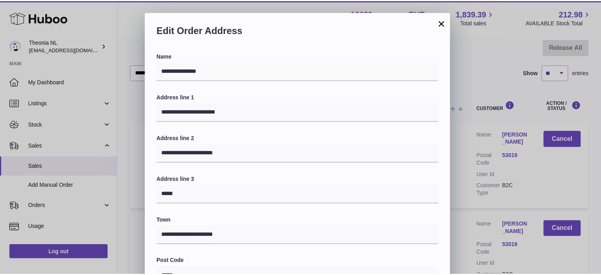
scroll to position [223, 0]
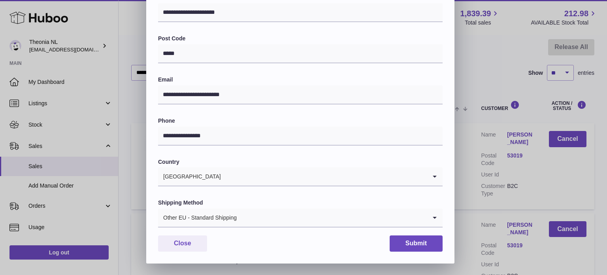
click at [209, 216] on div "Other EU - Standard Shipping" at bounding box center [292, 217] width 269 height 18
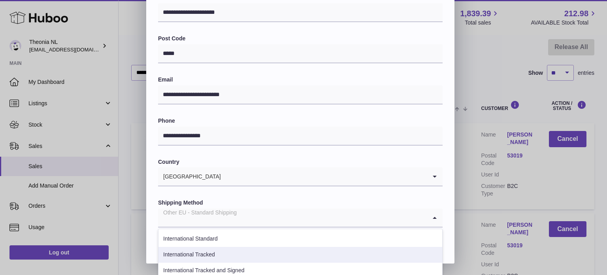
click at [218, 254] on li "International Tracked" at bounding box center [301, 255] width 284 height 16
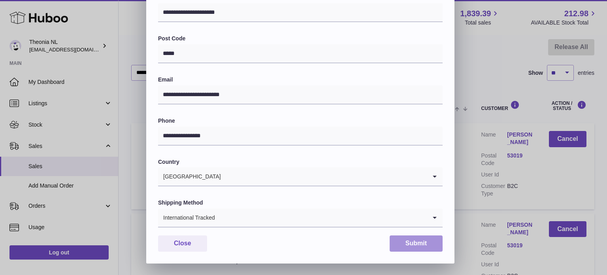
click at [415, 247] on button "Submit" at bounding box center [416, 243] width 53 height 16
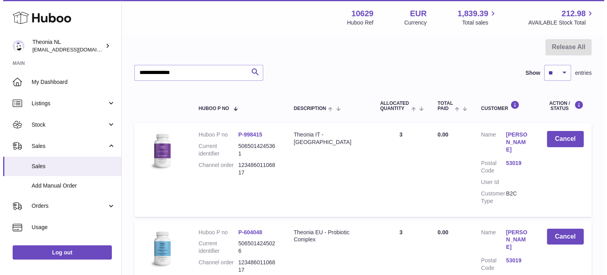
scroll to position [155, 0]
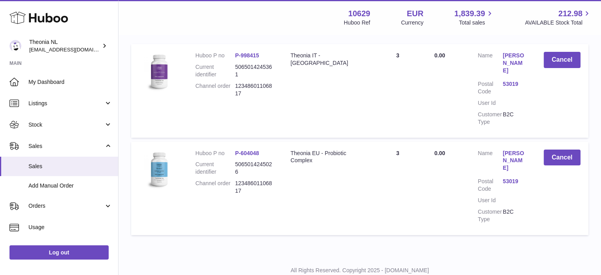
click at [510, 178] on dd "53019" at bounding box center [515, 185] width 25 height 15
click at [511, 178] on link "53019" at bounding box center [515, 182] width 25 height 8
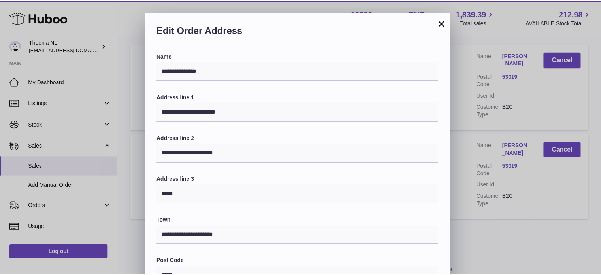
scroll to position [223, 0]
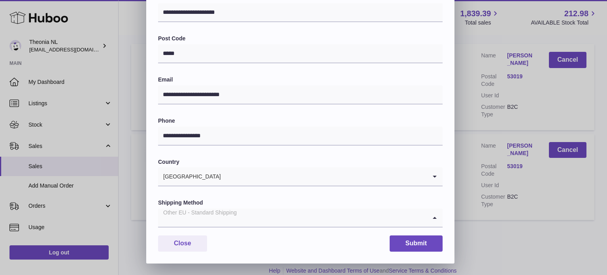
click at [234, 217] on div "Other EU - Standard Shipping" at bounding box center [292, 217] width 269 height 18
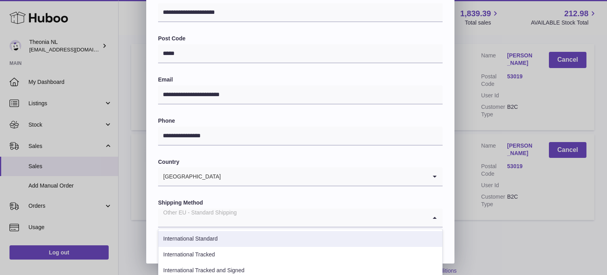
click at [226, 250] on li "International Tracked" at bounding box center [301, 255] width 284 height 16
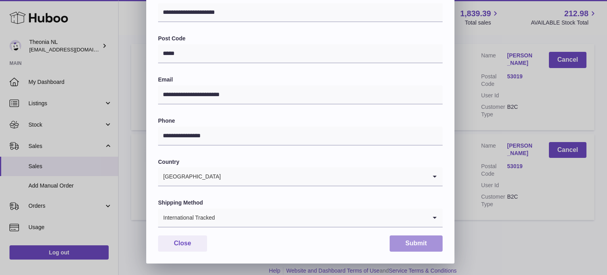
click at [417, 241] on button "Submit" at bounding box center [416, 243] width 53 height 16
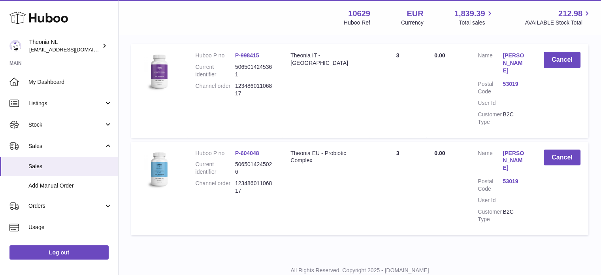
scroll to position [0, 0]
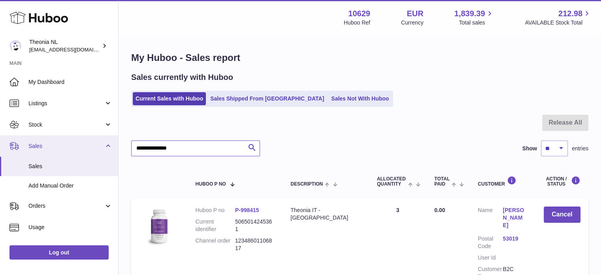
drag, startPoint x: 193, startPoint y: 148, endPoint x: 38, endPoint y: 148, distance: 155.4
click at [40, 148] on div "Huboo Theonia NL info@wholesomegoods.eu Main My Dashboard Listings Not with Hub…" at bounding box center [300, 227] width 601 height 455
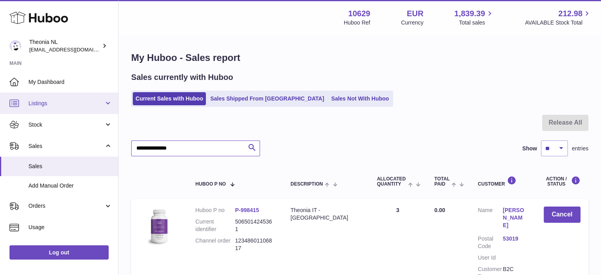
paste input "text"
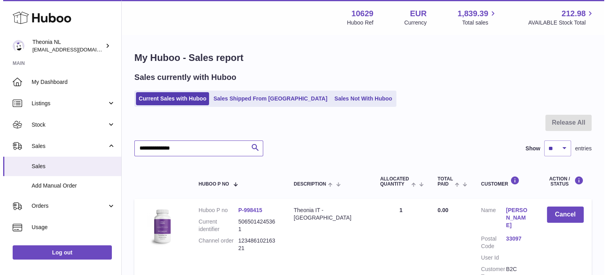
scroll to position [76, 0]
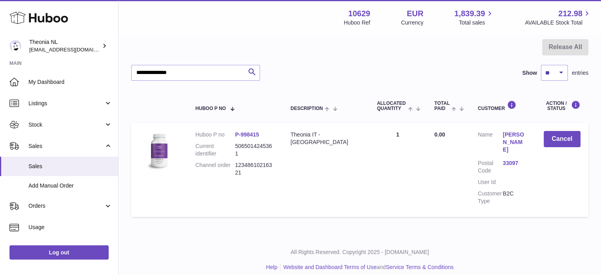
click at [515, 159] on link "33097" at bounding box center [515, 163] width 25 height 8
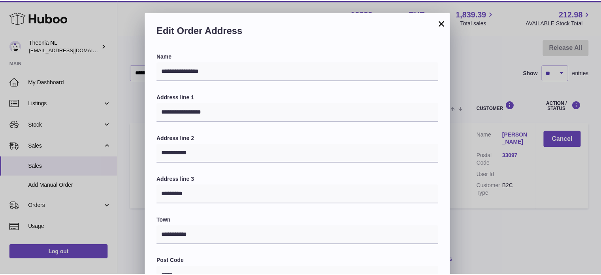
scroll to position [223, 0]
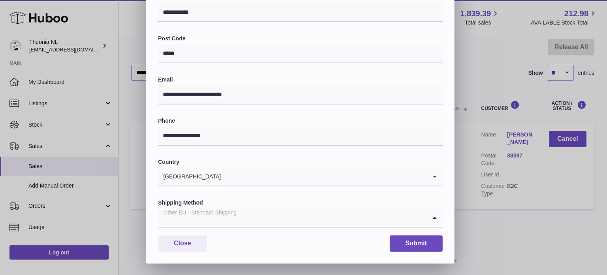
click at [233, 211] on div "Other EU - Standard Shipping" at bounding box center [292, 217] width 269 height 18
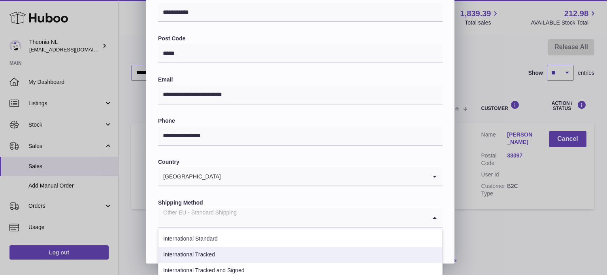
click at [225, 253] on li "International Tracked" at bounding box center [301, 255] width 284 height 16
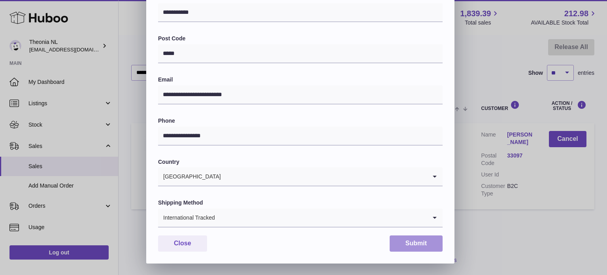
click at [416, 241] on button "Submit" at bounding box center [416, 243] width 53 height 16
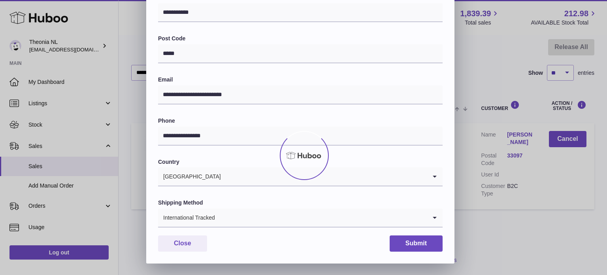
scroll to position [0, 0]
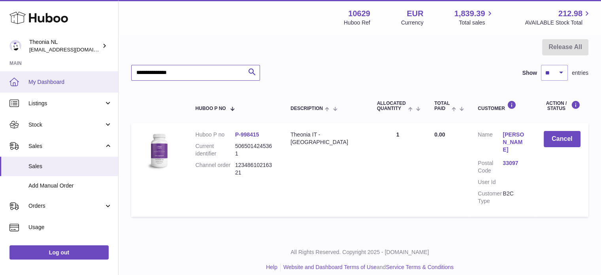
drag, startPoint x: 192, startPoint y: 76, endPoint x: 83, endPoint y: 77, distance: 109.1
click at [83, 77] on div "Huboo Theonia NL info@wholesomegoods.eu Main My Dashboard Listings Not with Hub…" at bounding box center [300, 103] width 601 height 358
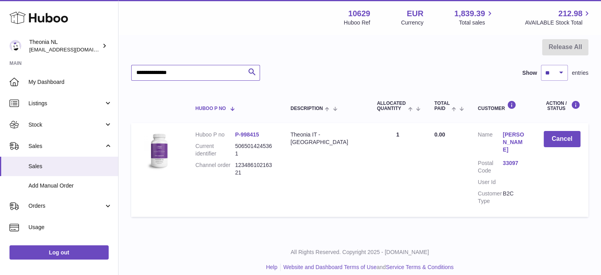
paste input "text"
type input "**********"
click at [513, 159] on link "29020" at bounding box center [515, 163] width 25 height 8
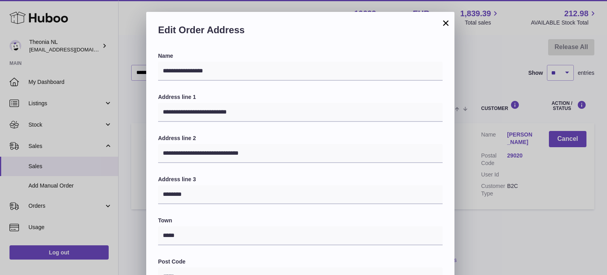
scroll to position [223, 0]
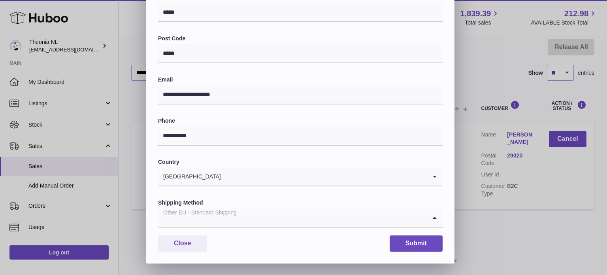
click at [224, 217] on div "Other EU - Standard Shipping" at bounding box center [292, 217] width 269 height 18
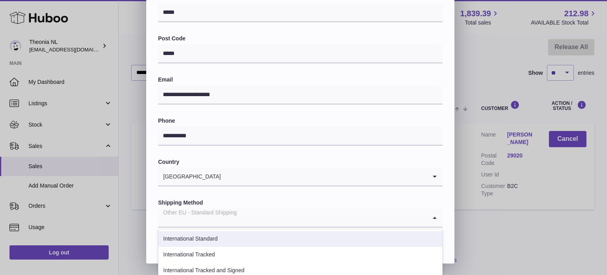
click at [225, 253] on li "International Tracked" at bounding box center [301, 255] width 284 height 16
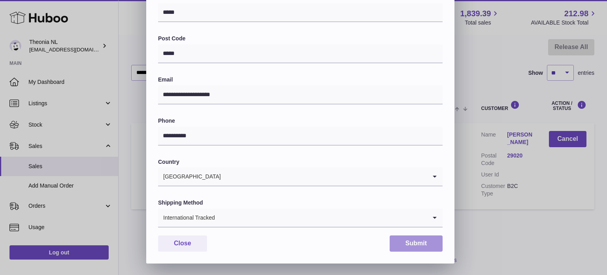
click at [429, 243] on button "Submit" at bounding box center [416, 243] width 53 height 16
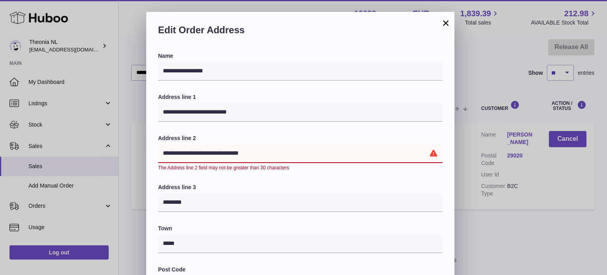
drag, startPoint x: 229, startPoint y: 153, endPoint x: 263, endPoint y: 153, distance: 33.2
click at [263, 153] on input "**********" at bounding box center [300, 153] width 285 height 19
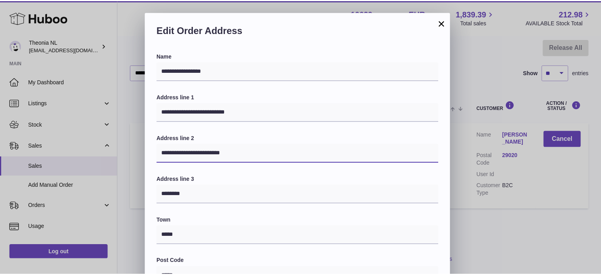
scroll to position [223, 0]
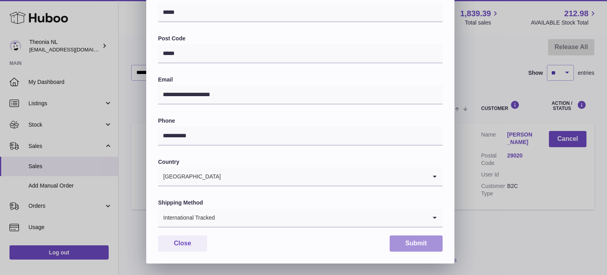
type input "**********"
click at [433, 245] on button "Submit" at bounding box center [416, 243] width 53 height 16
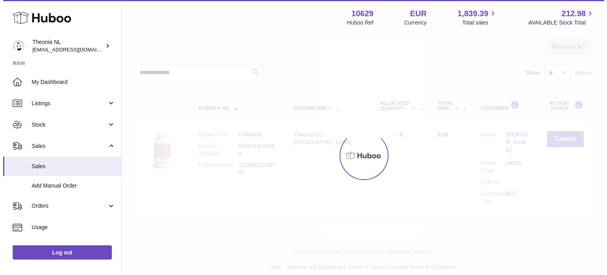
scroll to position [0, 0]
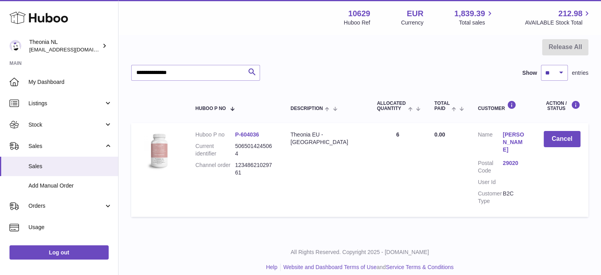
click at [508, 159] on link "29020" at bounding box center [515, 163] width 25 height 8
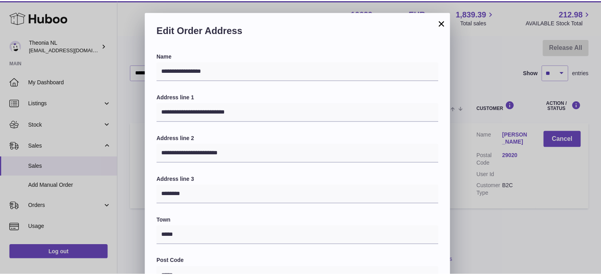
scroll to position [223, 0]
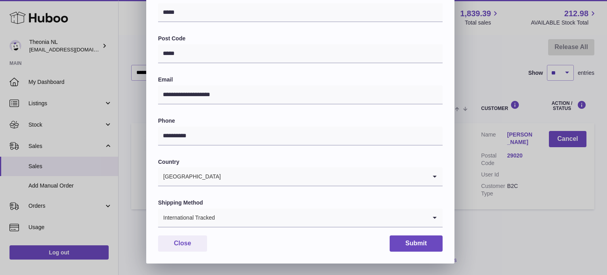
click at [525, 209] on div "**********" at bounding box center [303, 26] width 607 height 474
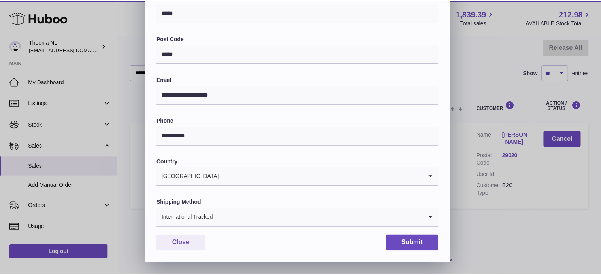
scroll to position [0, 0]
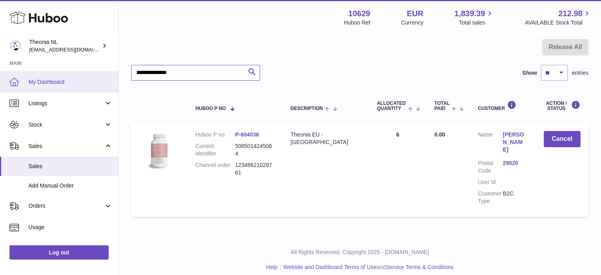
drag, startPoint x: 184, startPoint y: 70, endPoint x: 104, endPoint y: 75, distance: 80.8
click at [81, 71] on div "Huboo Theonia NL info@wholesomegoods.eu Main My Dashboard Listings Not with Hub…" at bounding box center [300, 103] width 601 height 358
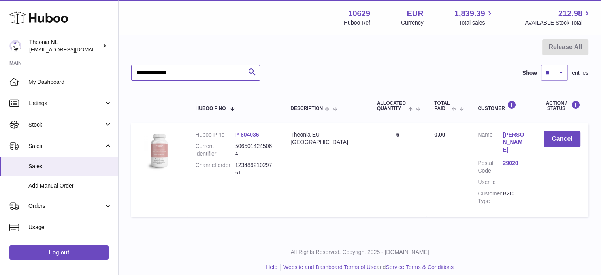
paste input "text"
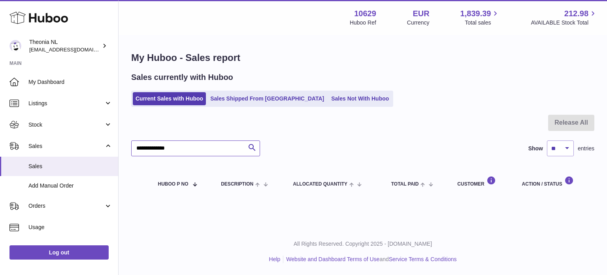
drag, startPoint x: 188, startPoint y: 151, endPoint x: 124, endPoint y: 145, distance: 64.7
click at [121, 151] on div "**********" at bounding box center [363, 125] width 489 height 179
paste input "*"
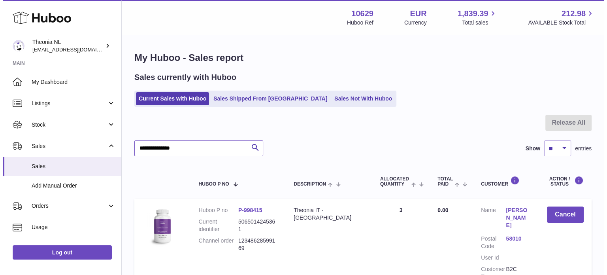
scroll to position [76, 0]
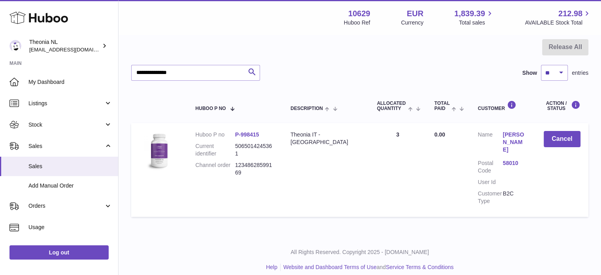
click at [508, 159] on link "58010" at bounding box center [515, 163] width 25 height 8
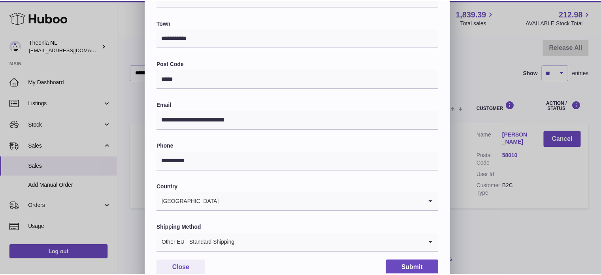
scroll to position [223, 0]
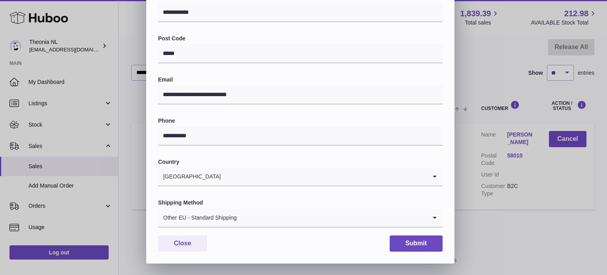
click at [226, 224] on div "Other EU - Standard Shipping" at bounding box center [292, 217] width 269 height 18
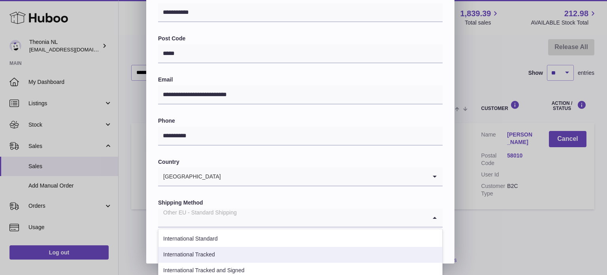
click at [221, 250] on li "International Tracked" at bounding box center [301, 255] width 284 height 16
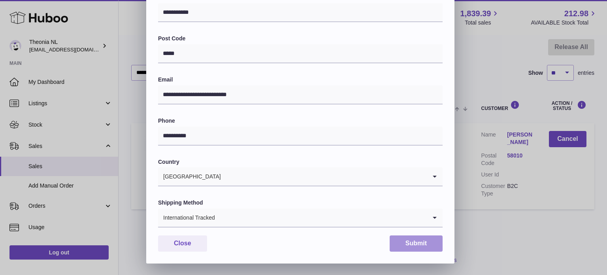
click at [398, 242] on button "Submit" at bounding box center [416, 243] width 53 height 16
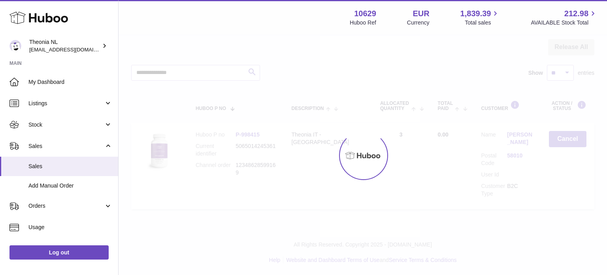
scroll to position [0, 0]
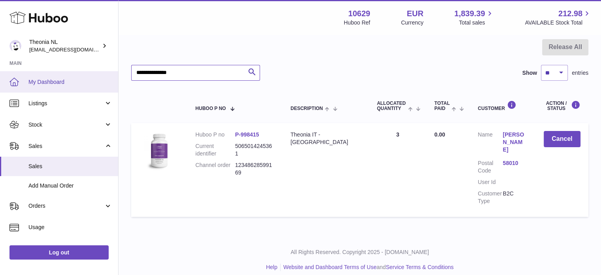
drag, startPoint x: 200, startPoint y: 74, endPoint x: 54, endPoint y: 79, distance: 146.7
click at [62, 80] on div "Huboo Theonia NL info@wholesomegoods.eu Main My Dashboard Listings Not with Hub…" at bounding box center [300, 103] width 601 height 358
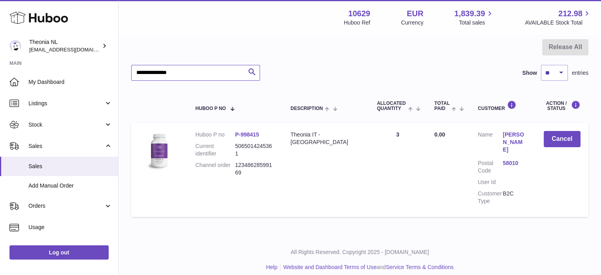
paste input "text"
click at [512, 162] on link "73014" at bounding box center [515, 163] width 25 height 8
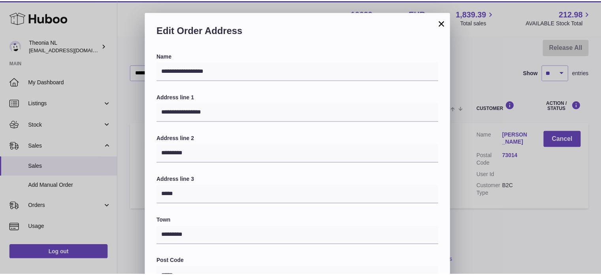
scroll to position [223, 0]
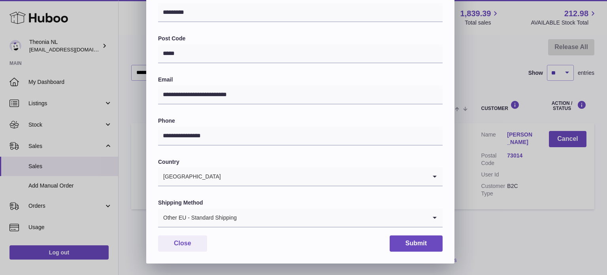
click at [227, 213] on div "Other EU - Standard Shipping" at bounding box center [292, 217] width 269 height 18
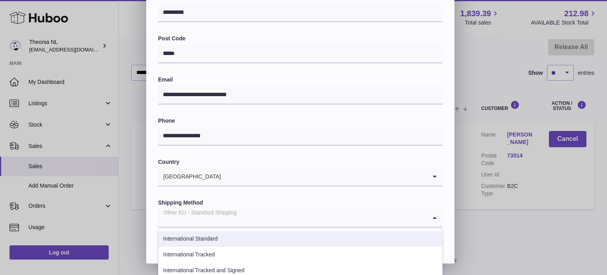
click at [217, 242] on li "International Standard" at bounding box center [301, 239] width 284 height 16
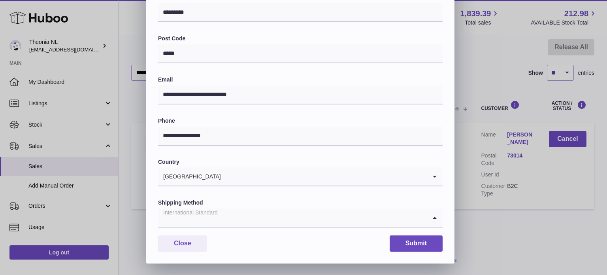
click at [230, 224] on input "Search for option" at bounding box center [292, 217] width 269 height 18
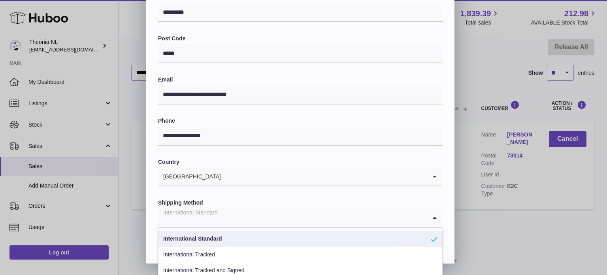
click at [214, 251] on li "International Tracked" at bounding box center [301, 255] width 284 height 16
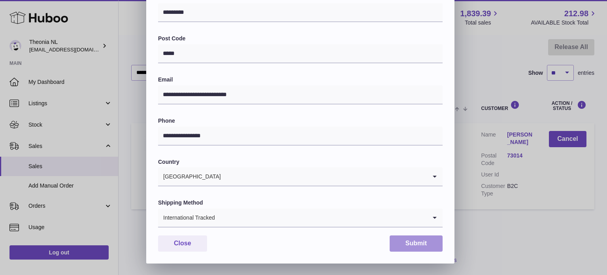
click at [423, 244] on button "Submit" at bounding box center [416, 243] width 53 height 16
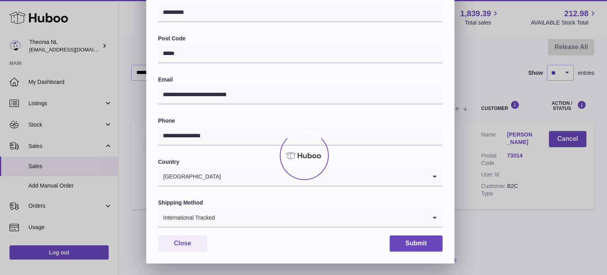
scroll to position [0, 0]
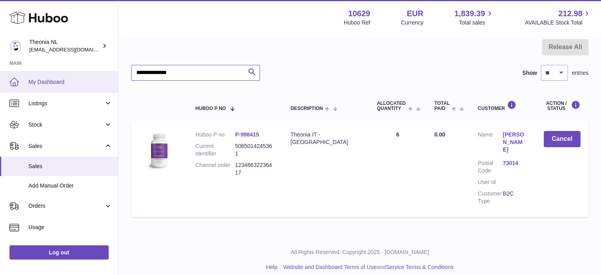
drag, startPoint x: 100, startPoint y: 80, endPoint x: 51, endPoint y: 80, distance: 49.4
click at [69, 80] on div "Huboo Theonia NL info@wholesomegoods.eu Main My Dashboard Listings Not with Hub…" at bounding box center [300, 103] width 601 height 358
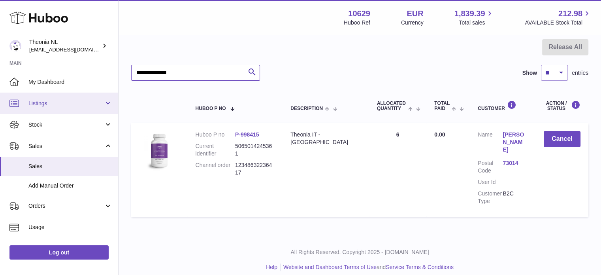
paste input "text"
click at [503, 159] on link "42015" at bounding box center [515, 163] width 25 height 8
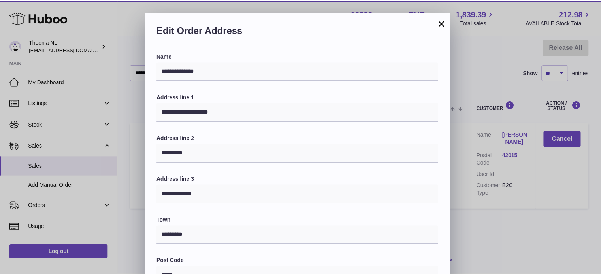
scroll to position [223, 0]
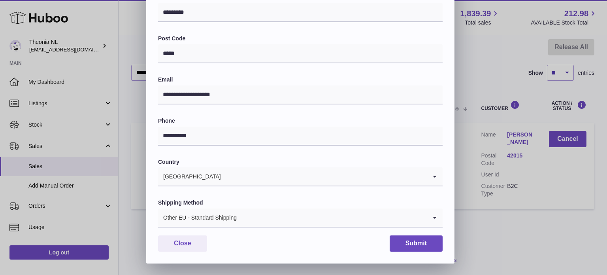
click at [198, 215] on div "Other EU - Standard Shipping" at bounding box center [292, 217] width 269 height 18
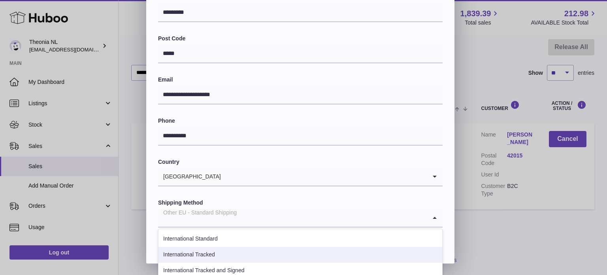
click at [210, 250] on li "International Tracked" at bounding box center [301, 255] width 284 height 16
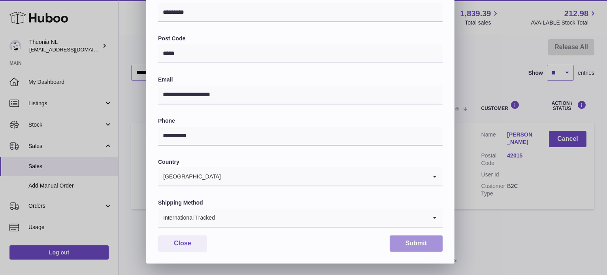
click at [407, 245] on button "Submit" at bounding box center [416, 243] width 53 height 16
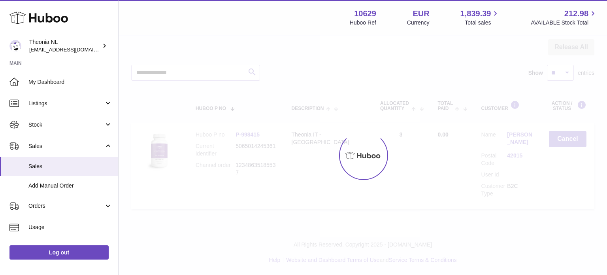
scroll to position [0, 0]
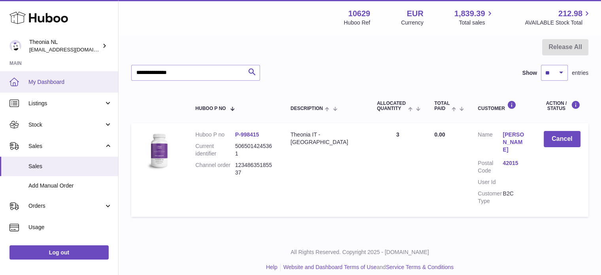
drag, startPoint x: 213, startPoint y: 81, endPoint x: 60, endPoint y: 90, distance: 154.1
click at [60, 90] on div "Huboo Theonia NL info@wholesomegoods.eu Main My Dashboard Listings Not with Hub…" at bounding box center [300, 103] width 601 height 358
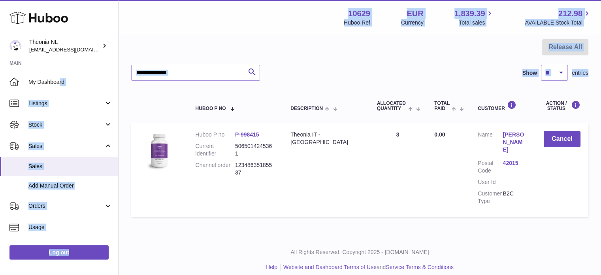
click at [193, 82] on div "**********" at bounding box center [359, 129] width 457 height 181
click at [206, 71] on input "**********" at bounding box center [195, 73] width 129 height 16
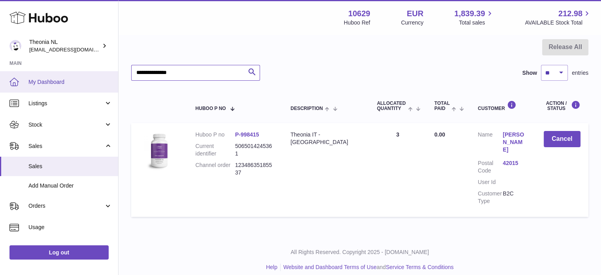
drag, startPoint x: 119, startPoint y: 70, endPoint x: 97, endPoint y: 85, distance: 26.8
click at [41, 66] on div "Huboo Theonia NL info@wholesomegoods.eu Main My Dashboard Listings Not with Hub…" at bounding box center [300, 103] width 601 height 358
paste input "text"
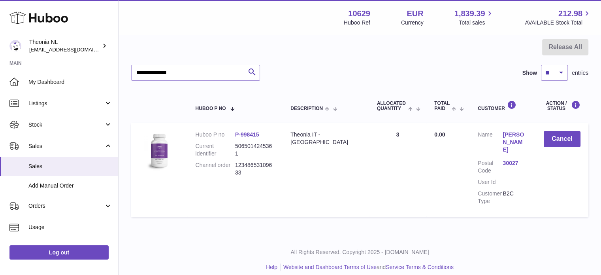
click at [511, 159] on link "30027" at bounding box center [515, 163] width 25 height 8
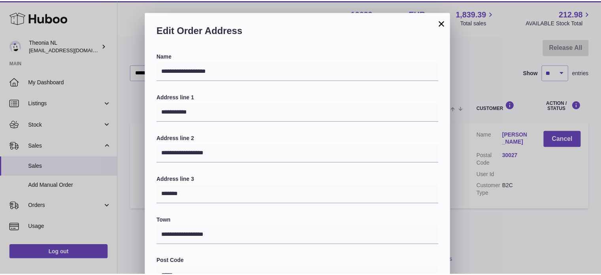
scroll to position [223, 0]
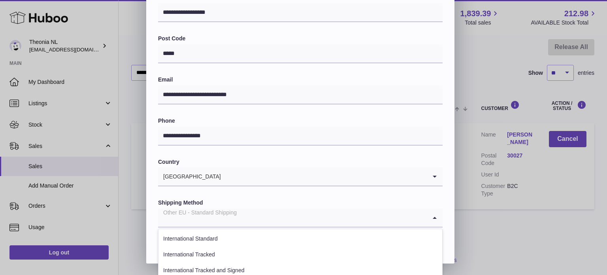
click at [234, 215] on div "Other EU - Standard Shipping" at bounding box center [292, 217] width 269 height 18
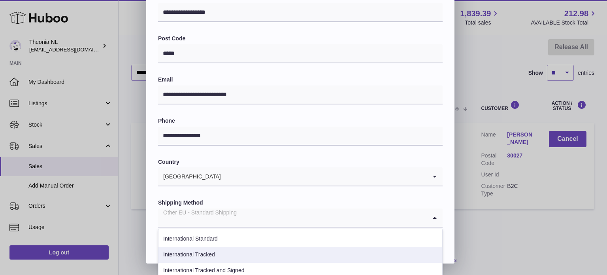
drag, startPoint x: 229, startPoint y: 251, endPoint x: 293, endPoint y: 242, distance: 64.7
click at [229, 249] on li "International Tracked" at bounding box center [301, 255] width 284 height 16
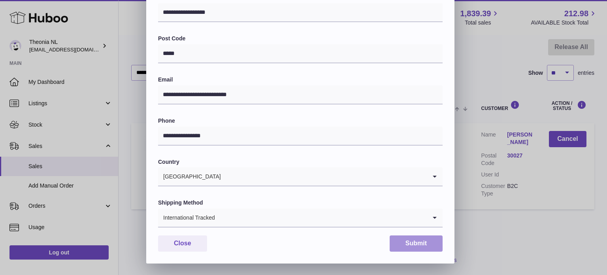
click at [437, 235] on button "Submit" at bounding box center [416, 243] width 53 height 16
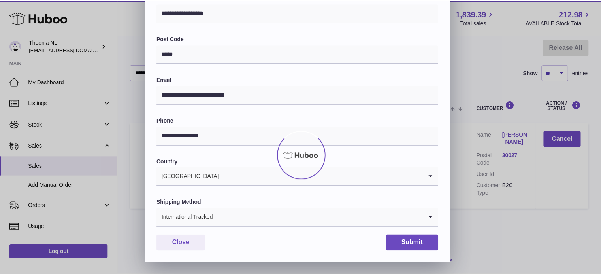
scroll to position [0, 0]
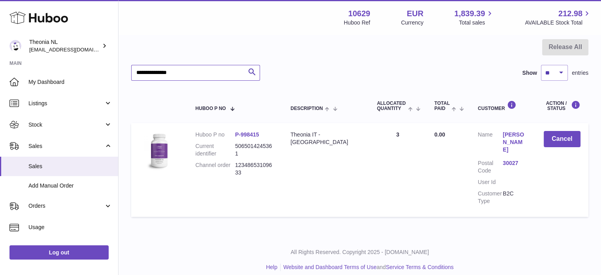
drag, startPoint x: 205, startPoint y: 66, endPoint x: 193, endPoint y: 67, distance: 11.9
click at [193, 67] on input "**********" at bounding box center [195, 73] width 129 height 16
drag, startPoint x: 193, startPoint y: 68, endPoint x: 208, endPoint y: 73, distance: 15.9
click at [171, 68] on input "**********" at bounding box center [195, 73] width 129 height 16
click at [196, 80] on div "**********" at bounding box center [359, 129] width 457 height 181
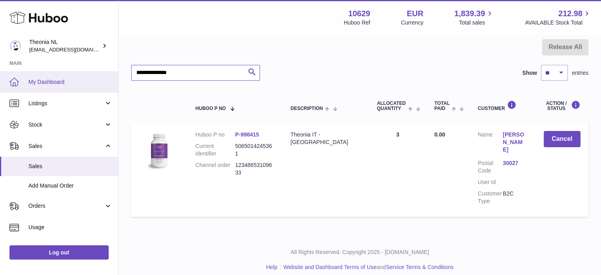
drag, startPoint x: 199, startPoint y: 76, endPoint x: 63, endPoint y: 74, distance: 136.4
click at [63, 74] on div "Huboo Theonia NL info@wholesomegoods.eu Main My Dashboard Listings Not with Hub…" at bounding box center [300, 103] width 601 height 358
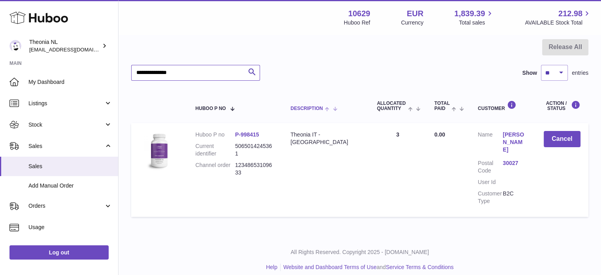
paste input "text"
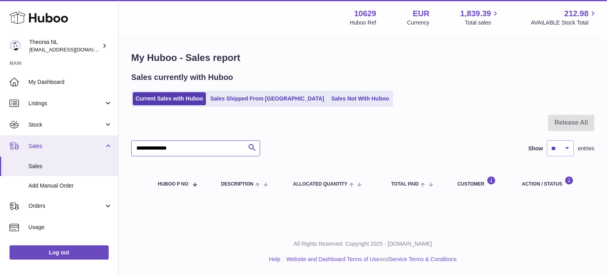
drag, startPoint x: 116, startPoint y: 152, endPoint x: 72, endPoint y: 151, distance: 44.7
click at [73, 151] on div "Huboo Theonia NL info@wholesomegoods.eu Main My Dashboard Listings Not with Hub…" at bounding box center [303, 137] width 607 height 275
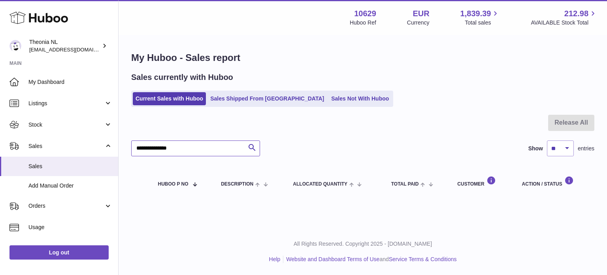
paste input "text"
type input "**********"
click at [242, 101] on link "Sales Shipped From [GEOGRAPHIC_DATA]" at bounding box center [267, 98] width 119 height 13
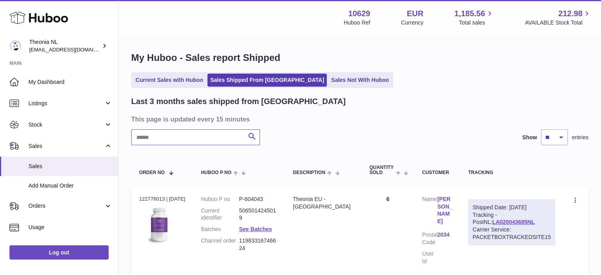
click at [214, 141] on input "text" at bounding box center [195, 137] width 129 height 16
paste input "**********"
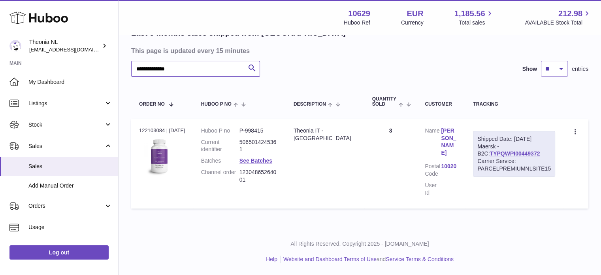
scroll to position [60, 0]
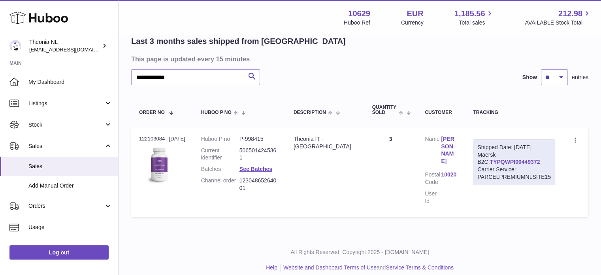
click at [506, 163] on link "TYPQWPI00449372" at bounding box center [515, 162] width 50 height 6
click at [493, 161] on link "TYPQWPI00449372" at bounding box center [515, 162] width 50 height 6
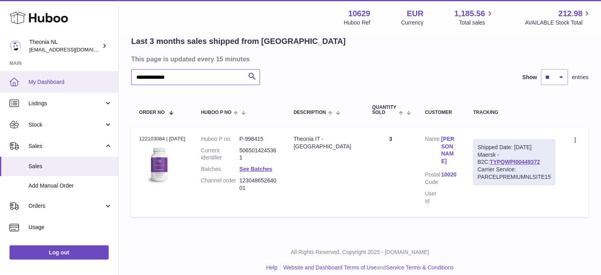
click at [97, 82] on div "**********" at bounding box center [300, 111] width 601 height 343
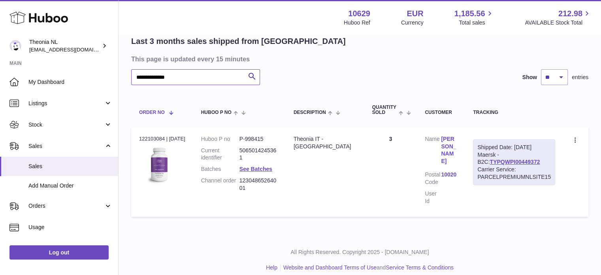
paste input "text"
click at [490, 161] on link "TYPQWPI00450633" at bounding box center [515, 162] width 50 height 6
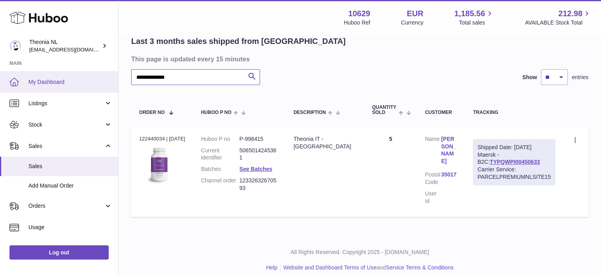
drag, startPoint x: 217, startPoint y: 74, endPoint x: 14, endPoint y: 77, distance: 202.8
click at [28, 76] on div "**********" at bounding box center [300, 111] width 601 height 343
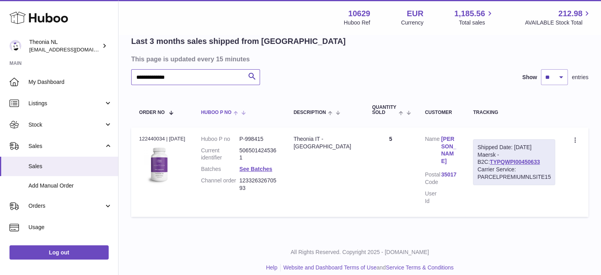
paste input "text"
click at [492, 160] on link "TYPQWPI00448011" at bounding box center [515, 162] width 50 height 6
drag, startPoint x: 229, startPoint y: 87, endPoint x: 228, endPoint y: 82, distance: 4.9
click at [228, 85] on div "**********" at bounding box center [359, 128] width 457 height 185
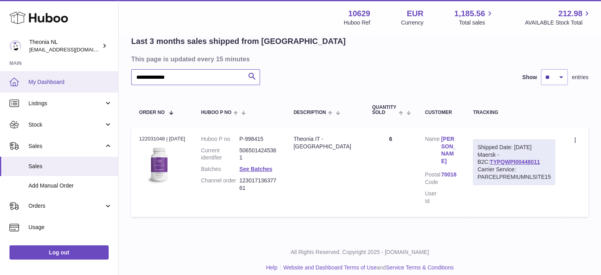
click at [74, 90] on div "**********" at bounding box center [300, 111] width 601 height 343
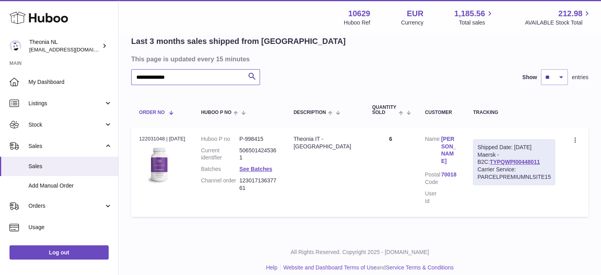
paste input "text"
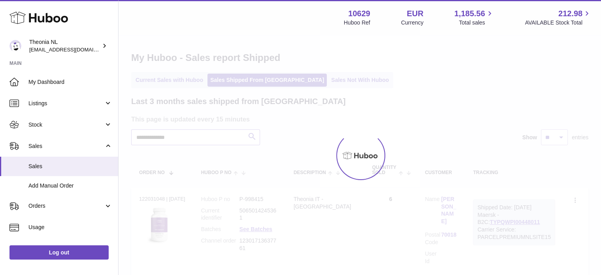
scroll to position [60, 0]
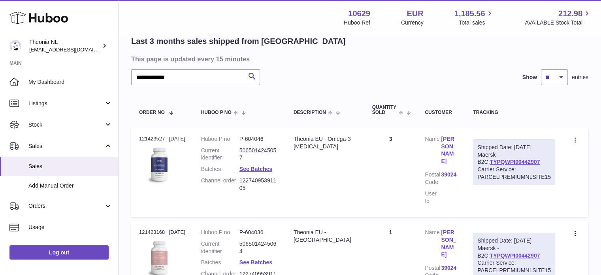
click at [506, 156] on div "Shipped Date: 22nd Jul 2025 Maersk - B2C: TYPQWPI00442907 Carrier Service: PARC…" at bounding box center [514, 162] width 82 height 46
click at [506, 161] on link "TYPQWPI00442907" at bounding box center [515, 162] width 50 height 6
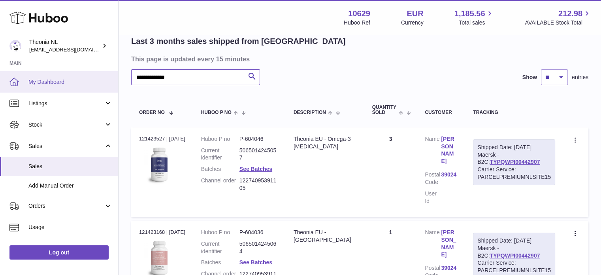
drag, startPoint x: 231, startPoint y: 78, endPoint x: 0, endPoint y: 88, distance: 231.1
click at [43, 87] on div "**********" at bounding box center [300, 158] width 601 height 436
paste input "text"
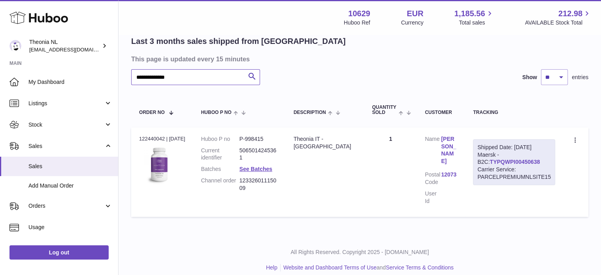
type input "**********"
click at [490, 161] on link "TYPQWPI00450638" at bounding box center [515, 162] width 50 height 6
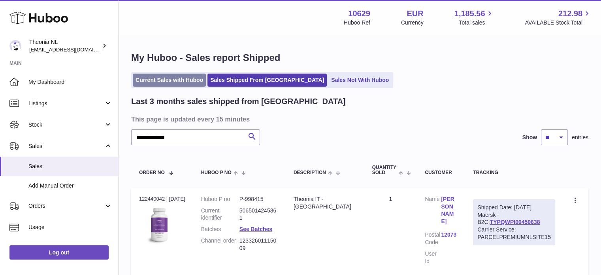
click at [159, 85] on link "Current Sales with Huboo" at bounding box center [169, 80] width 73 height 13
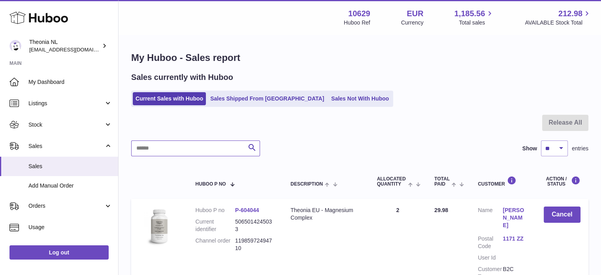
click at [190, 147] on input "text" at bounding box center [195, 148] width 129 height 16
paste input "**********"
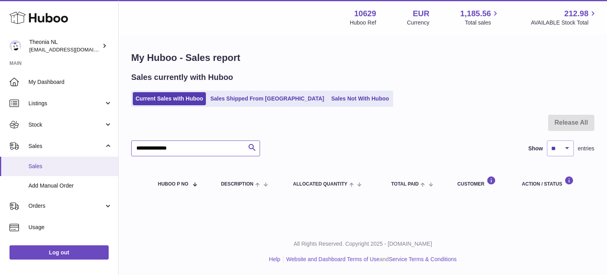
drag, startPoint x: 104, startPoint y: 147, endPoint x: 88, endPoint y: 170, distance: 28.3
click at [42, 145] on div "Huboo Theonia NL [EMAIL_ADDRESS][DOMAIN_NAME] Main My Dashboard Listings Not wi…" at bounding box center [303, 137] width 607 height 275
paste input "text"
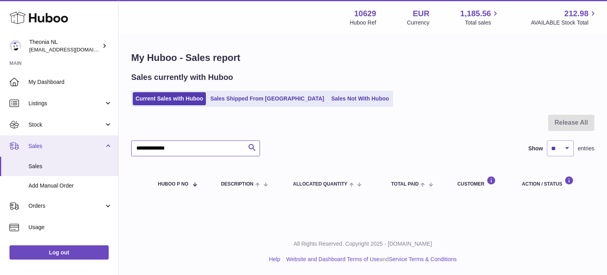
drag, startPoint x: 186, startPoint y: 147, endPoint x: 0, endPoint y: 150, distance: 185.8
click at [0, 151] on div "Huboo Theonia NL [EMAIL_ADDRESS][DOMAIN_NAME] Main My Dashboard Listings Not wi…" at bounding box center [303, 137] width 607 height 275
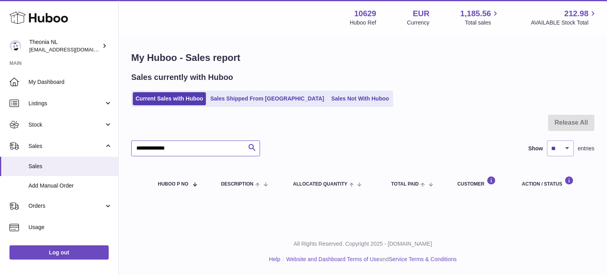
paste input "text"
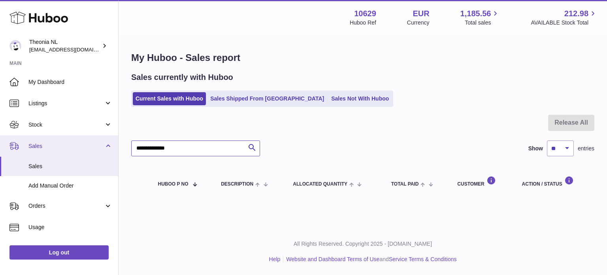
drag, startPoint x: 215, startPoint y: 147, endPoint x: 8, endPoint y: 151, distance: 207.6
click at [16, 150] on div "Huboo Theonia NL [EMAIL_ADDRESS][DOMAIN_NAME] Main My Dashboard Listings Not wi…" at bounding box center [303, 137] width 607 height 275
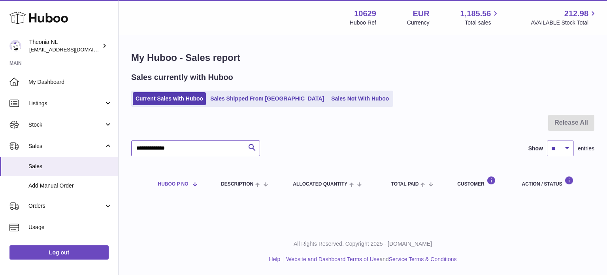
paste input "*"
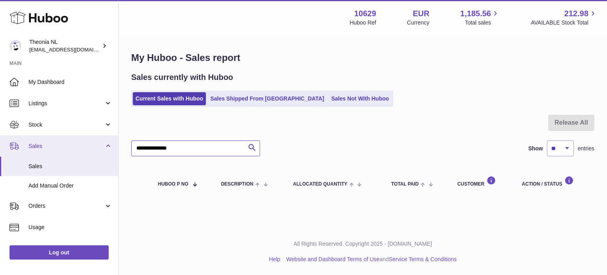
drag, startPoint x: 197, startPoint y: 147, endPoint x: 13, endPoint y: 147, distance: 183.8
click at [28, 147] on div "Huboo Theonia NL [EMAIL_ADDRESS][DOMAIN_NAME] Main My Dashboard Listings Not wi…" at bounding box center [303, 137] width 607 height 275
paste input "text"
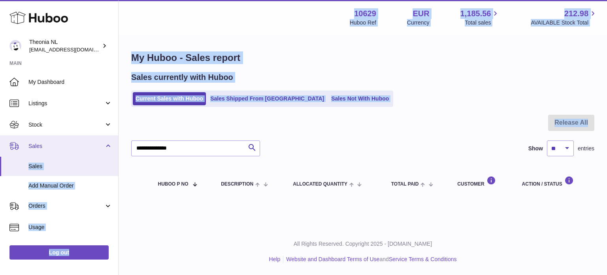
drag, startPoint x: 215, startPoint y: 140, endPoint x: 85, endPoint y: 142, distance: 129.3
click at [85, 142] on div "Huboo Theonia NL [EMAIL_ADDRESS][DOMAIN_NAME] Main My Dashboard Listings Not wi…" at bounding box center [303, 137] width 607 height 275
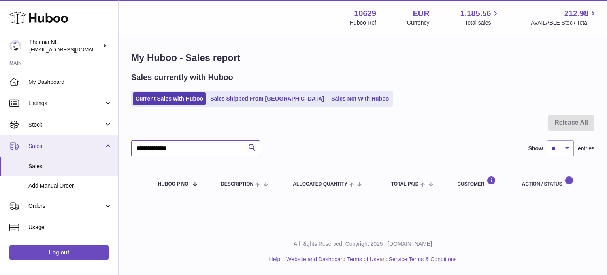
click at [25, 143] on div "Huboo Theonia NL [EMAIL_ADDRESS][DOMAIN_NAME] Main My Dashboard Listings Not wi…" at bounding box center [303, 137] width 607 height 275
paste input "text"
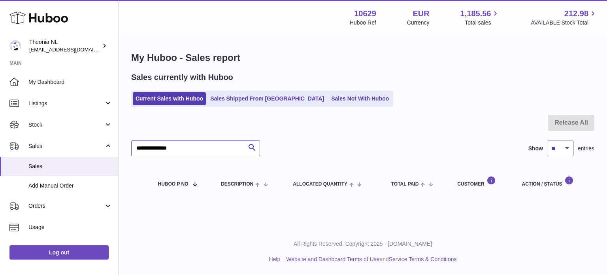
type input "**********"
click at [239, 94] on link "Sales Shipped From [GEOGRAPHIC_DATA]" at bounding box center [267, 98] width 119 height 13
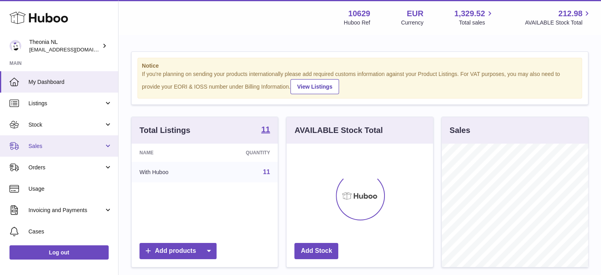
scroll to position [123, 147]
click at [81, 140] on link "Sales" at bounding box center [59, 145] width 118 height 21
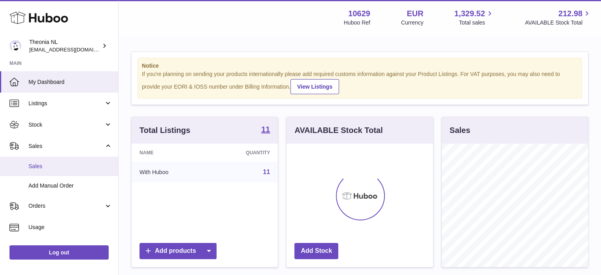
click at [75, 159] on link "Sales" at bounding box center [59, 166] width 118 height 19
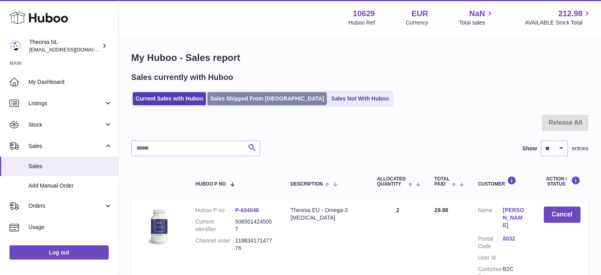
click at [255, 95] on link "Sales Shipped From [GEOGRAPHIC_DATA]" at bounding box center [267, 98] width 119 height 13
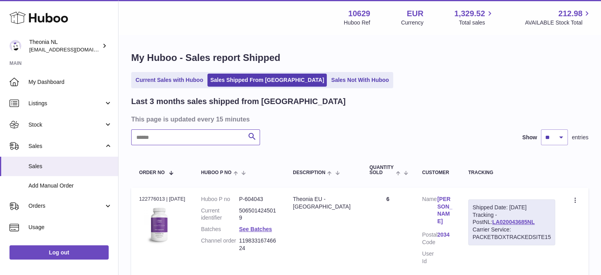
paste input "**********"
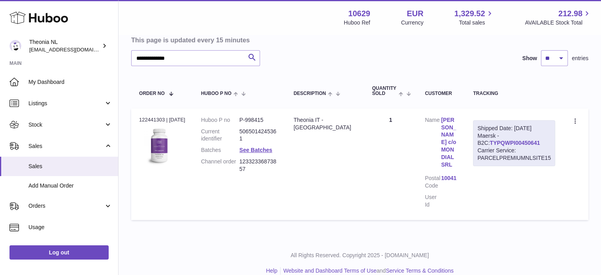
click at [495, 141] on link "TYPQWPI00450641" at bounding box center [515, 143] width 50 height 6
drag, startPoint x: 104, startPoint y: 64, endPoint x: 132, endPoint y: 87, distance: 36.2
click at [57, 66] on div "**********" at bounding box center [300, 103] width 601 height 365
paste input "text"
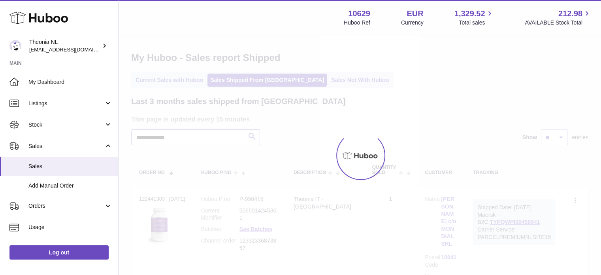
scroll to position [40, 0]
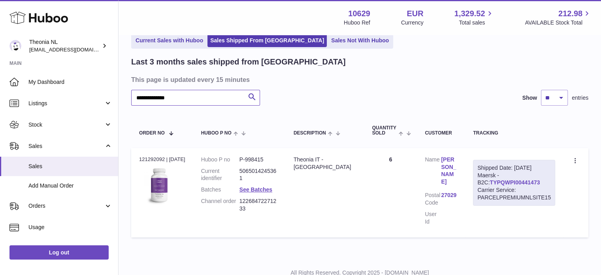
type input "**********"
click at [499, 184] on link "TYPQWPI00441473" at bounding box center [515, 182] width 50 height 6
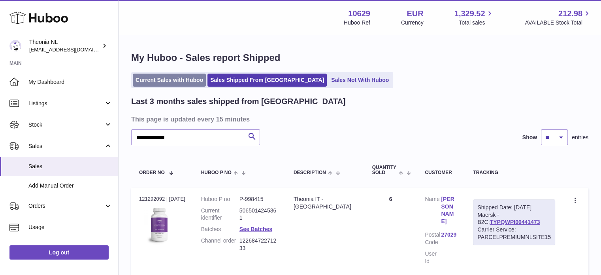
click at [193, 85] on link "Current Sales with Huboo" at bounding box center [169, 80] width 73 height 13
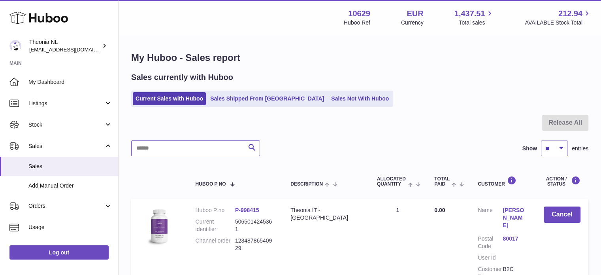
click at [196, 151] on input "text" at bounding box center [195, 148] width 129 height 16
paste input "**********"
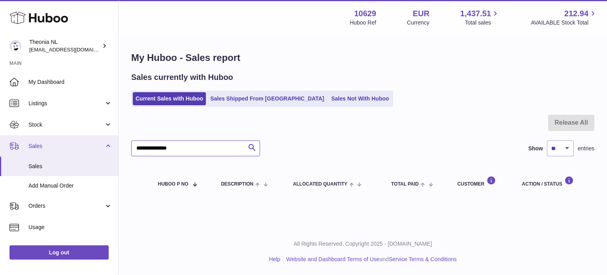
drag, startPoint x: 195, startPoint y: 144, endPoint x: 32, endPoint y: 148, distance: 162.9
click at [32, 148] on div "Huboo Theonia NL [EMAIL_ADDRESS][DOMAIN_NAME] Main My Dashboard Listings Not wi…" at bounding box center [303, 137] width 607 height 275
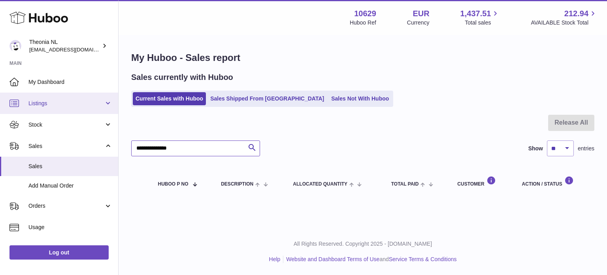
paste input "text"
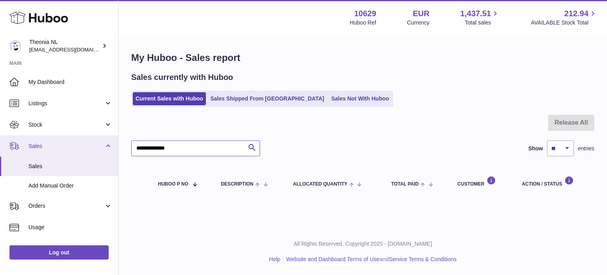
drag, startPoint x: 217, startPoint y: 149, endPoint x: 30, endPoint y: 150, distance: 186.6
click at [28, 150] on div "Huboo Theonia NL [EMAIL_ADDRESS][DOMAIN_NAME] Main My Dashboard Listings Not wi…" at bounding box center [303, 137] width 607 height 275
paste input "text"
drag, startPoint x: 188, startPoint y: 148, endPoint x: 7, endPoint y: 147, distance: 181.1
click at [29, 150] on div "Huboo Theonia NL [EMAIL_ADDRESS][DOMAIN_NAME] Main My Dashboard Listings Not wi…" at bounding box center [303, 137] width 607 height 275
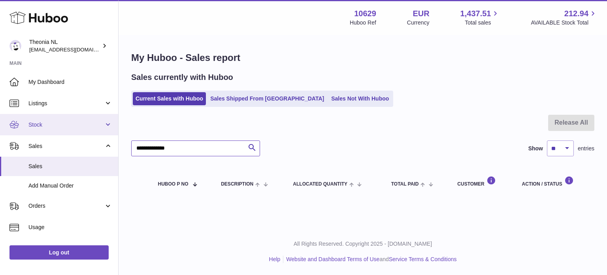
paste input "*"
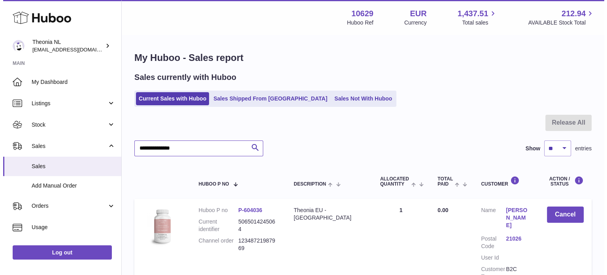
scroll to position [76, 0]
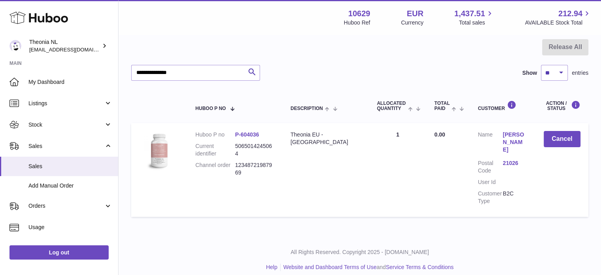
click at [517, 159] on link "21026" at bounding box center [515, 163] width 25 height 8
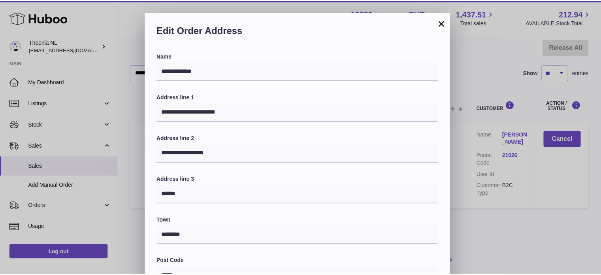
scroll to position [223, 0]
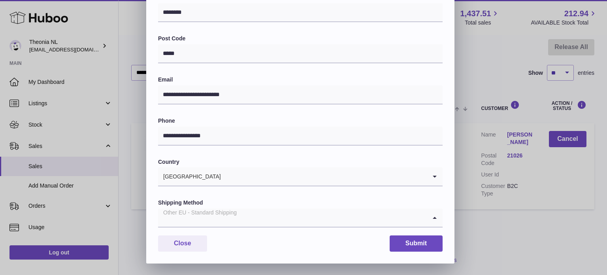
click at [242, 223] on input "Search for option" at bounding box center [292, 217] width 269 height 18
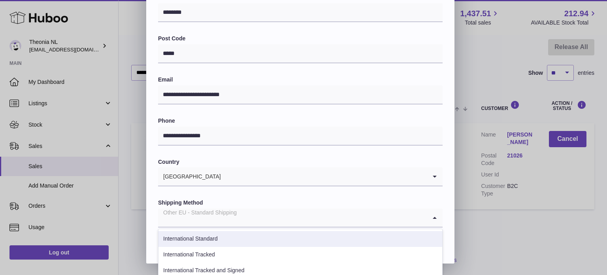
click at [234, 253] on li "International Tracked" at bounding box center [301, 255] width 284 height 16
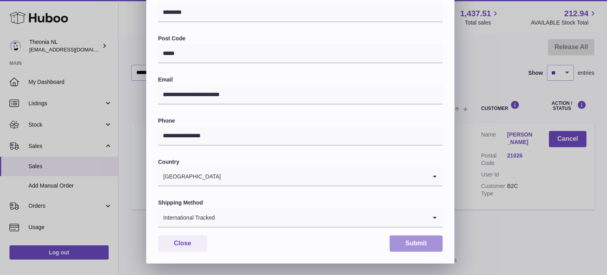
click at [403, 246] on button "Submit" at bounding box center [416, 243] width 53 height 16
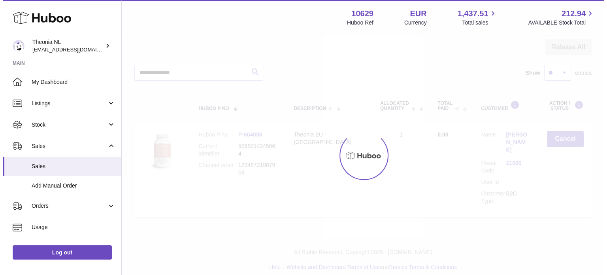
scroll to position [0, 0]
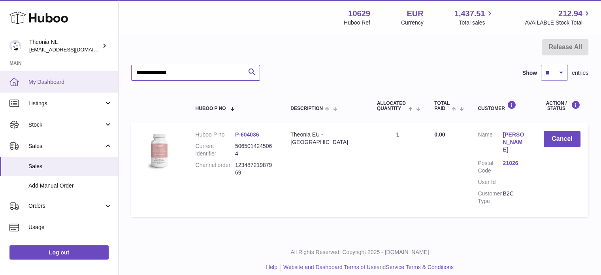
drag, startPoint x: 202, startPoint y: 76, endPoint x: 67, endPoint y: 81, distance: 135.3
click at [70, 81] on div "Huboo Theonia NL [EMAIL_ADDRESS][DOMAIN_NAME] Main My Dashboard Listings Not wi…" at bounding box center [300, 103] width 601 height 358
paste input "text"
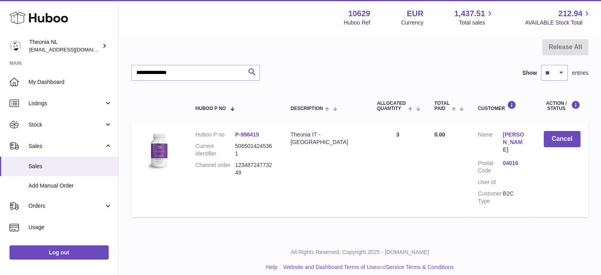
click at [516, 159] on link "04016" at bounding box center [515, 163] width 25 height 8
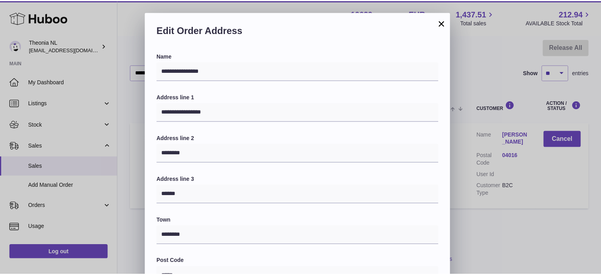
scroll to position [223, 0]
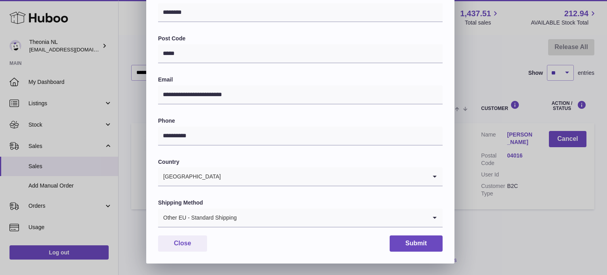
click at [195, 217] on div "Other EU - Standard Shipping" at bounding box center [292, 217] width 269 height 18
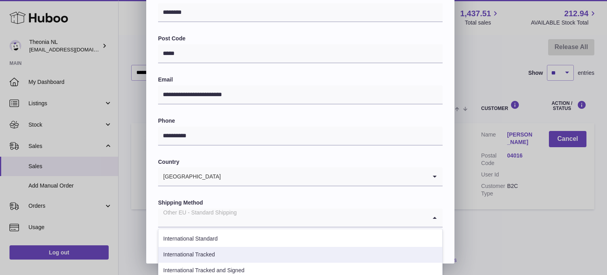
click at [217, 250] on li "International Tracked" at bounding box center [301, 255] width 284 height 16
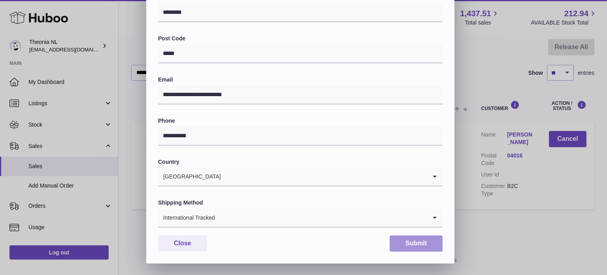
click at [408, 237] on button "Submit" at bounding box center [416, 243] width 53 height 16
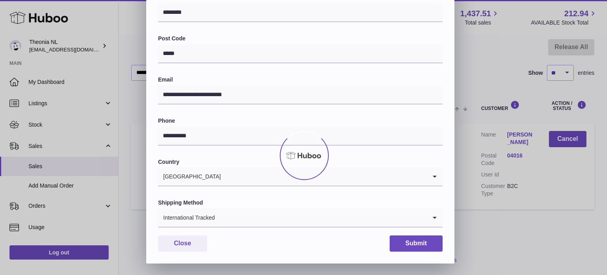
scroll to position [0, 0]
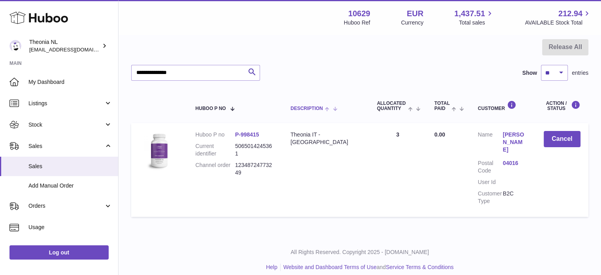
click at [330, 100] on th "Description" at bounding box center [326, 106] width 87 height 26
click at [506, 151] on dl "Customer Name [PERSON_NAME] Postal Code 04016 User Id Customer Type B2C" at bounding box center [503, 169] width 50 height 77
click at [507, 159] on link "04016" at bounding box center [515, 163] width 25 height 8
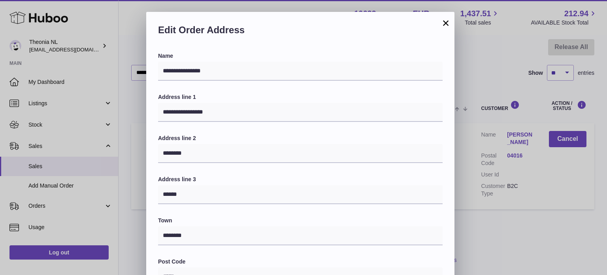
click at [442, 23] on button "×" at bounding box center [445, 22] width 9 height 9
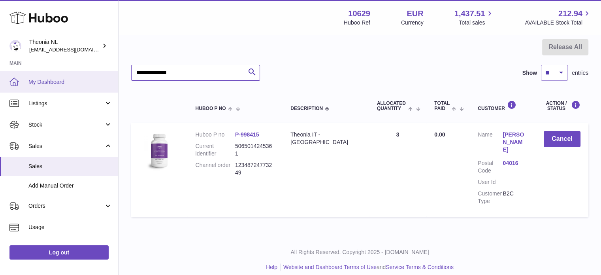
drag, startPoint x: 123, startPoint y: 73, endPoint x: 64, endPoint y: 82, distance: 59.7
click at [13, 73] on div "Huboo Theonia NL [EMAIL_ADDRESS][DOMAIN_NAME] Main My Dashboard Listings Not wi…" at bounding box center [300, 103] width 601 height 358
paste input "text"
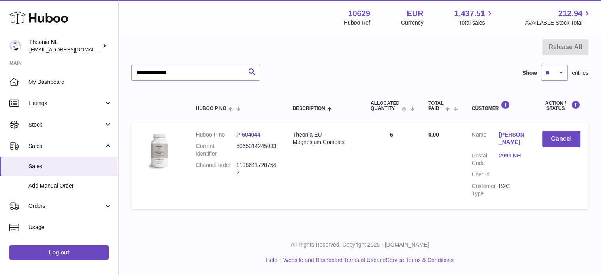
click at [511, 153] on link "2991 NH" at bounding box center [512, 156] width 27 height 8
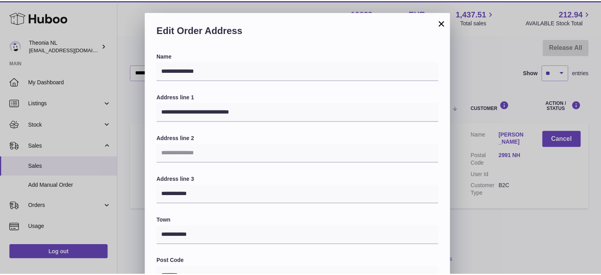
scroll to position [223, 0]
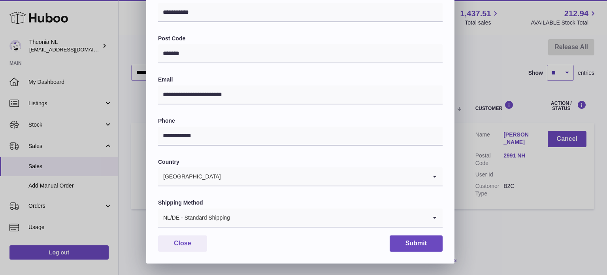
click at [217, 213] on div "NL/DE - Standard Shipping" at bounding box center [292, 217] width 269 height 18
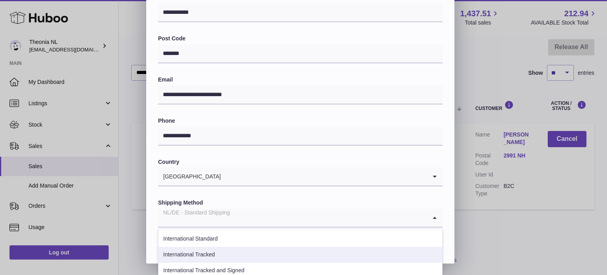
drag, startPoint x: 221, startPoint y: 257, endPoint x: 225, endPoint y: 255, distance: 4.3
click at [221, 257] on li "International Tracked" at bounding box center [301, 255] width 284 height 16
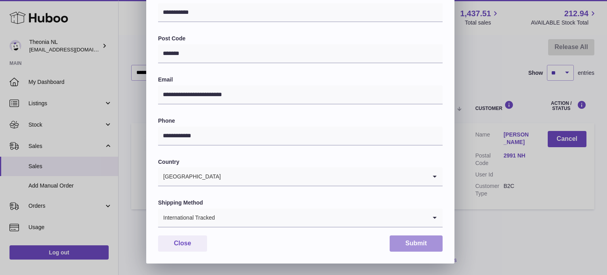
click at [402, 244] on button "Submit" at bounding box center [416, 243] width 53 height 16
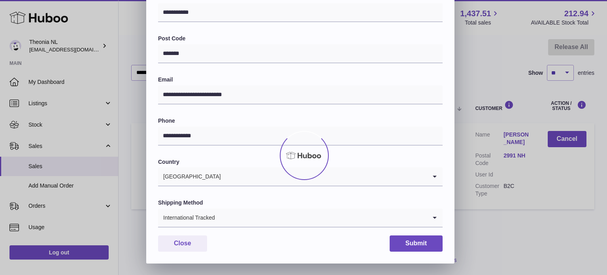
scroll to position [0, 0]
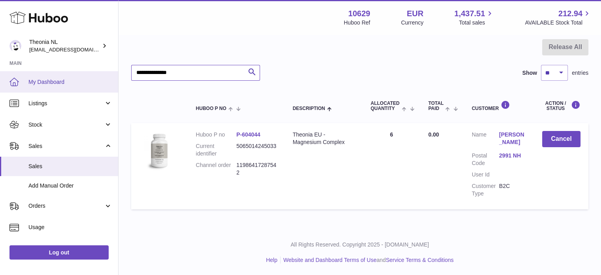
drag, startPoint x: 190, startPoint y: 71, endPoint x: 34, endPoint y: 74, distance: 155.8
click at [37, 75] on div "Huboo Theonia NL info@wholesomegoods.eu Main My Dashboard Listings Not with Hub…" at bounding box center [300, 99] width 601 height 351
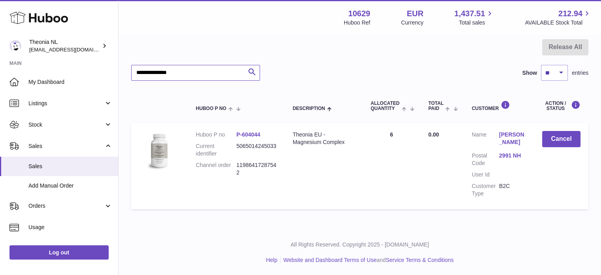
paste input "text"
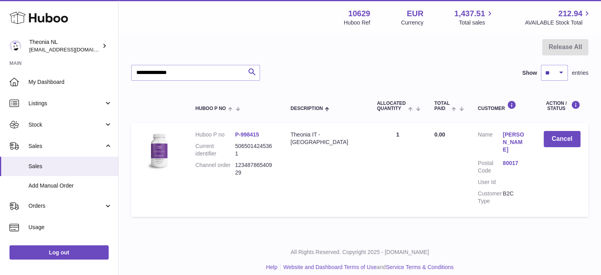
click at [512, 159] on link "80017" at bounding box center [515, 163] width 25 height 8
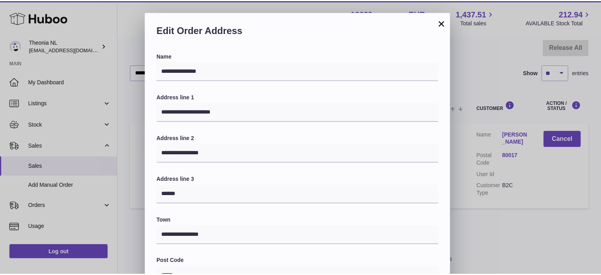
scroll to position [223, 0]
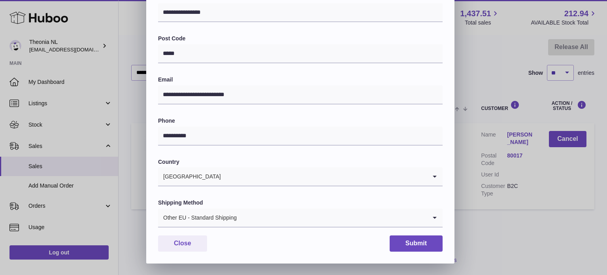
click at [218, 219] on div "Other EU - Standard Shipping" at bounding box center [292, 217] width 269 height 18
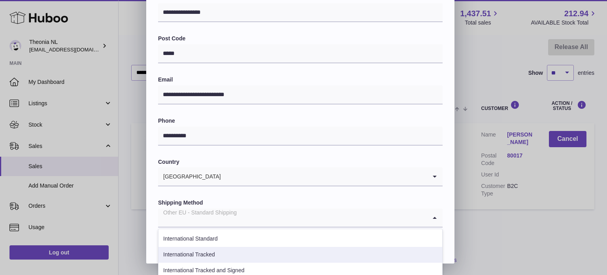
click at [220, 249] on li "International Tracked" at bounding box center [301, 255] width 284 height 16
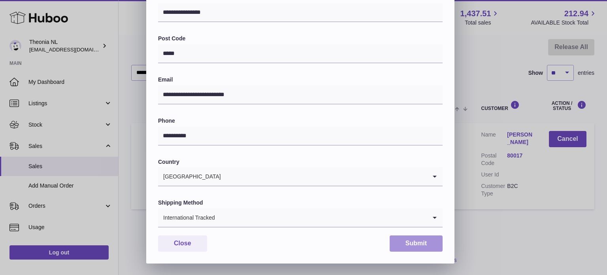
click at [408, 245] on button "Submit" at bounding box center [416, 243] width 53 height 16
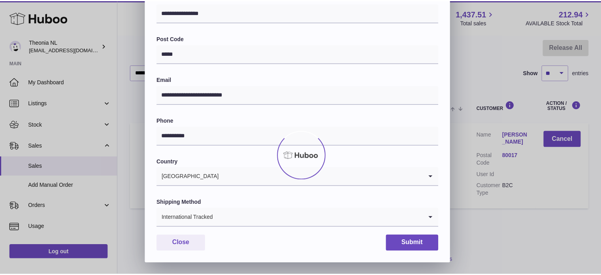
scroll to position [0, 0]
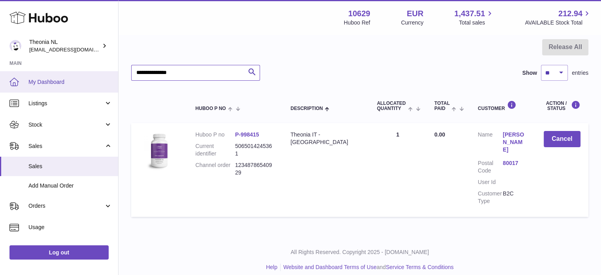
drag, startPoint x: 203, startPoint y: 72, endPoint x: 2, endPoint y: 76, distance: 201.3
click at [0, 76] on div "Huboo Theonia NL info@wholesomegoods.eu Main My Dashboard Listings Not with Hub…" at bounding box center [300, 103] width 601 height 358
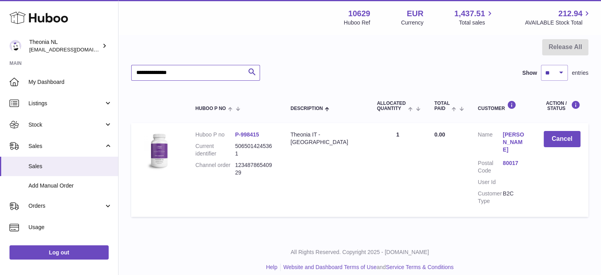
paste input "text"
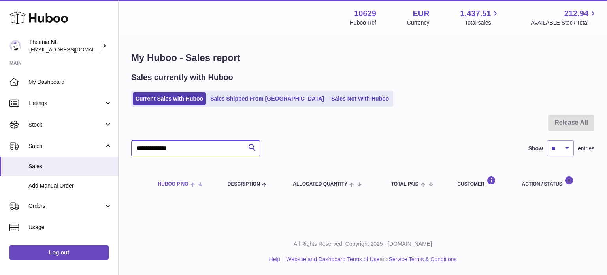
drag, startPoint x: 207, startPoint y: 151, endPoint x: 157, endPoint y: 178, distance: 56.4
click at [62, 154] on div "Huboo Theonia NL info@wholesomegoods.eu Main My Dashboard Listings Not with Hub…" at bounding box center [303, 137] width 607 height 275
paste input "text"
type input "**********"
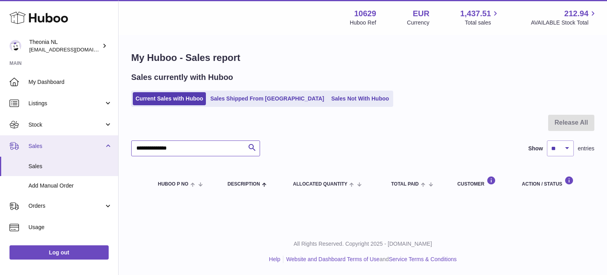
drag, startPoint x: 198, startPoint y: 150, endPoint x: 81, endPoint y: 148, distance: 117.8
click at [85, 152] on div "Huboo Theonia NL info@wholesomegoods.eu Main My Dashboard Listings Not with Hub…" at bounding box center [303, 137] width 607 height 275
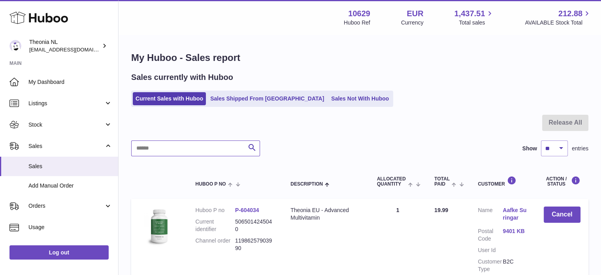
click at [198, 149] on input "text" at bounding box center [195, 148] width 129 height 16
paste input "**********"
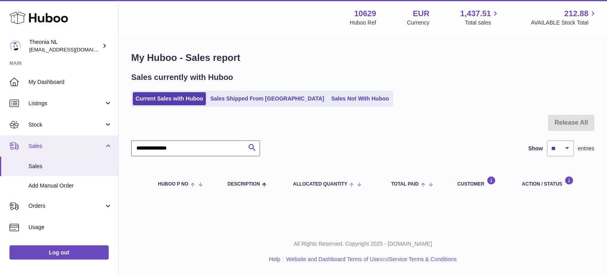
drag, startPoint x: 217, startPoint y: 149, endPoint x: 49, endPoint y: 152, distance: 167.7
click at [49, 152] on div "Huboo Theonia NL [EMAIL_ADDRESS][DOMAIN_NAME] Main My Dashboard Listings Not wi…" at bounding box center [303, 137] width 607 height 275
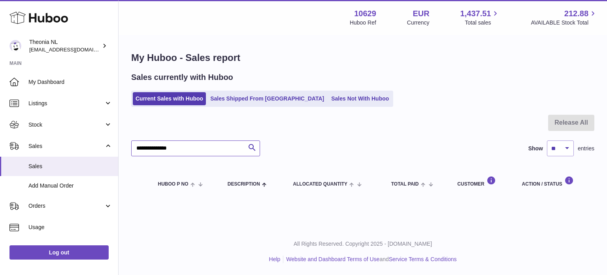
paste input "text"
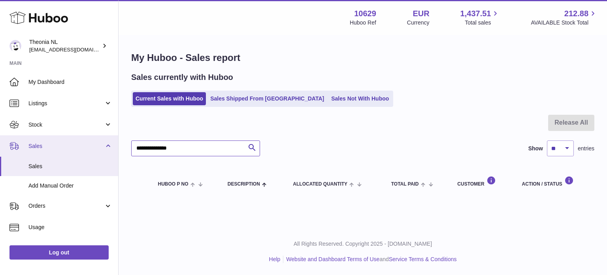
click at [41, 150] on div "Huboo Theonia NL [EMAIL_ADDRESS][DOMAIN_NAME] Main My Dashboard Listings Not wi…" at bounding box center [303, 137] width 607 height 275
paste input "text"
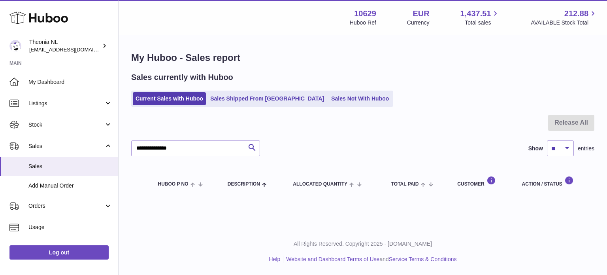
drag, startPoint x: 210, startPoint y: 139, endPoint x: 200, endPoint y: 145, distance: 11.9
click at [200, 144] on div "**********" at bounding box center [362, 157] width 463 height 84
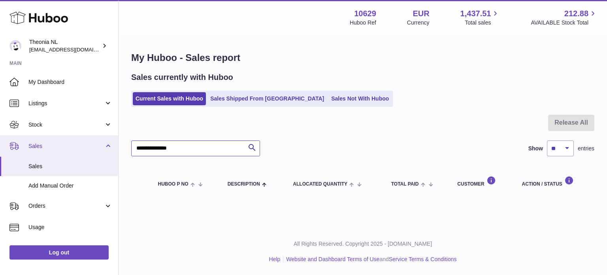
drag, startPoint x: 200, startPoint y: 145, endPoint x: 16, endPoint y: 144, distance: 184.2
click at [17, 144] on div "Huboo Theonia NL [EMAIL_ADDRESS][DOMAIN_NAME] Main My Dashboard Listings Not wi…" at bounding box center [303, 137] width 607 height 275
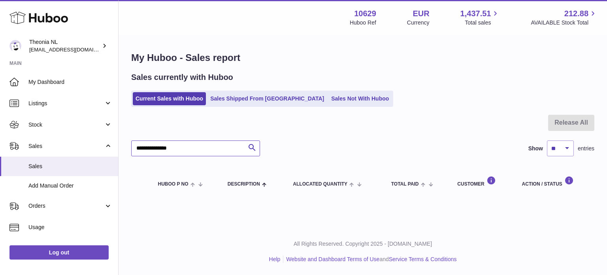
paste input "text"
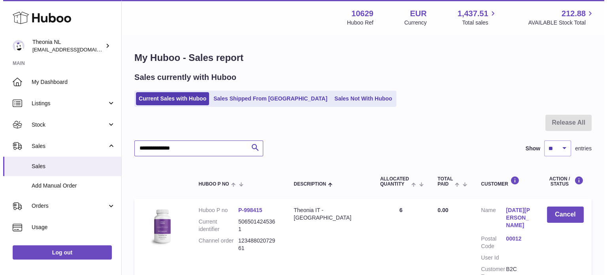
scroll to position [76, 0]
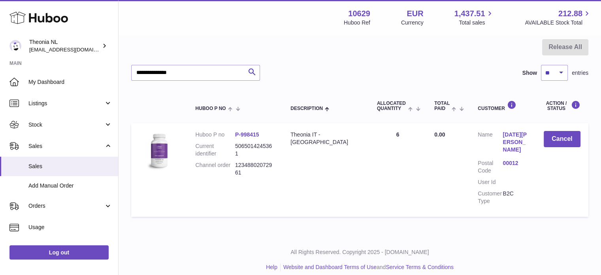
click at [516, 151] on dl "Customer Name [DATE][PERSON_NAME] Postal Code 00012 User Id Customer Type B2C" at bounding box center [503, 169] width 50 height 77
click at [513, 159] on link "00012" at bounding box center [515, 163] width 25 height 8
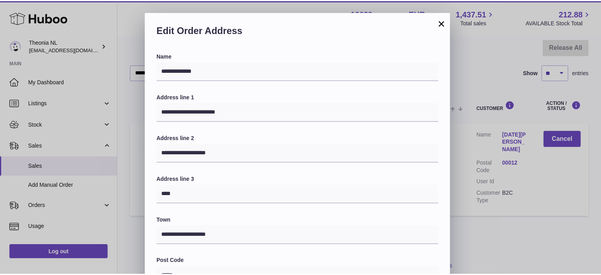
scroll to position [223, 0]
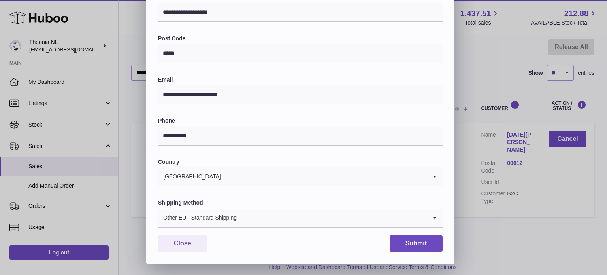
click at [266, 217] on input "Search for option" at bounding box center [332, 217] width 190 height 18
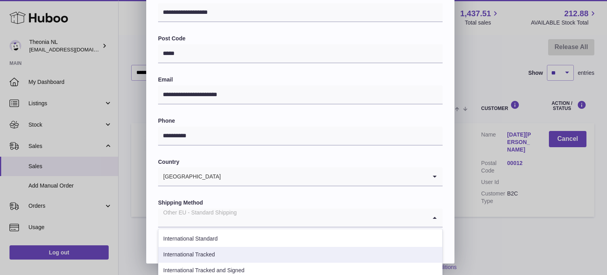
drag, startPoint x: 243, startPoint y: 243, endPoint x: 308, endPoint y: 249, distance: 65.5
click at [243, 251] on ul "International Standard International Tracked International Tracked and Signed I…" at bounding box center [300, 279] width 285 height 100
click at [332, 248] on li "International Tracked" at bounding box center [301, 255] width 284 height 16
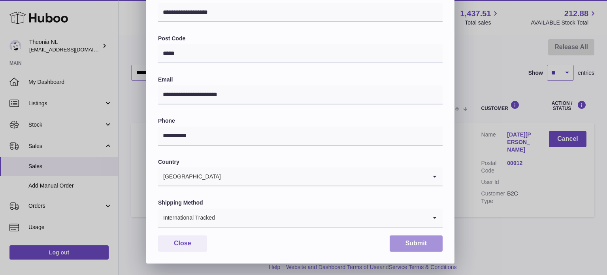
click at [424, 242] on button "Submit" at bounding box center [416, 243] width 53 height 16
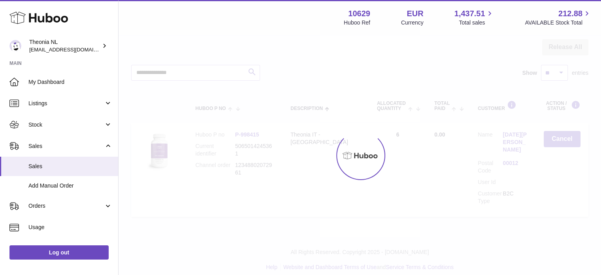
scroll to position [0, 0]
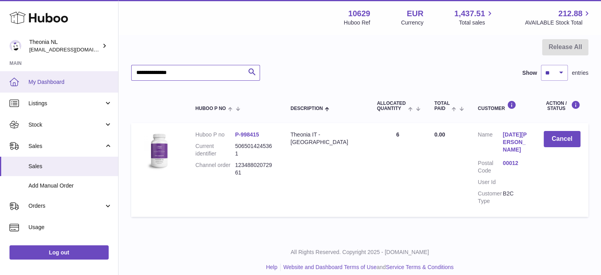
drag, startPoint x: 93, startPoint y: 79, endPoint x: 22, endPoint y: 85, distance: 71.0
click at [47, 85] on div "Huboo Theonia NL info@wholesomegoods.eu Main My Dashboard Listings Not with Hub…" at bounding box center [300, 103] width 601 height 358
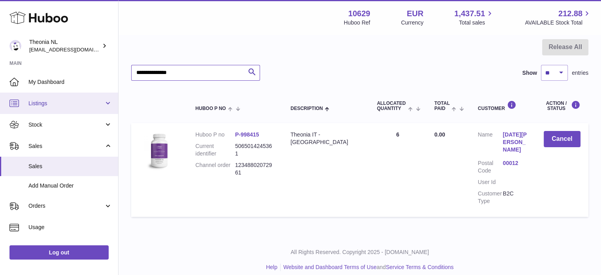
paste input "text"
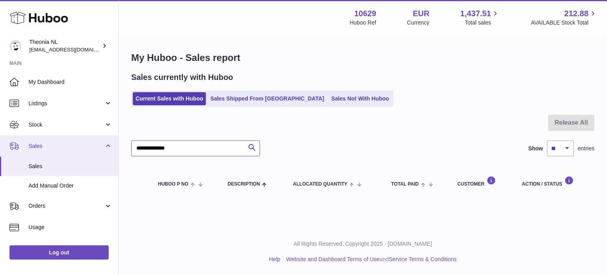
drag, startPoint x: 64, startPoint y: 143, endPoint x: 47, endPoint y: 143, distance: 16.2
click at [47, 143] on div "Huboo Theonia NL info@wholesomegoods.eu Main My Dashboard Listings Not with Hub…" at bounding box center [303, 137] width 607 height 275
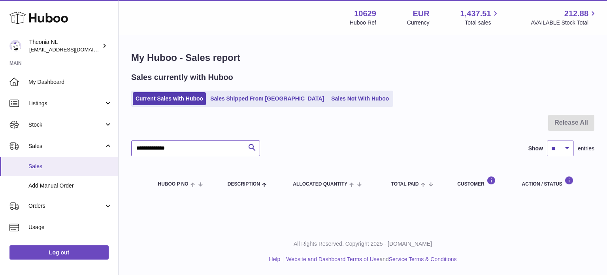
paste input "*"
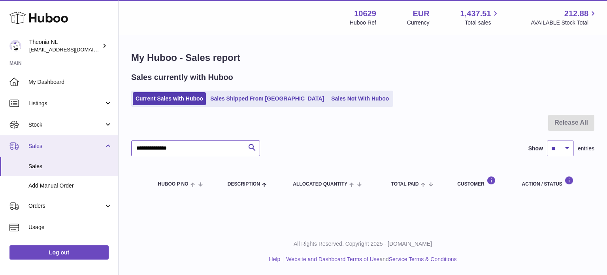
drag, startPoint x: 70, startPoint y: 147, endPoint x: 32, endPoint y: 141, distance: 39.2
click at [27, 144] on div "Huboo Theonia NL info@wholesomegoods.eu Main My Dashboard Listings Not with Hub…" at bounding box center [303, 137] width 607 height 275
paste input "text"
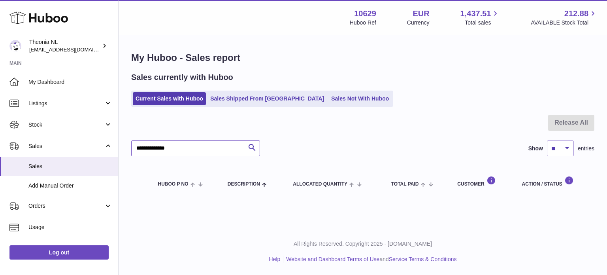
type input "**********"
click at [248, 98] on link "Sales Shipped From [GEOGRAPHIC_DATA]" at bounding box center [267, 98] width 119 height 13
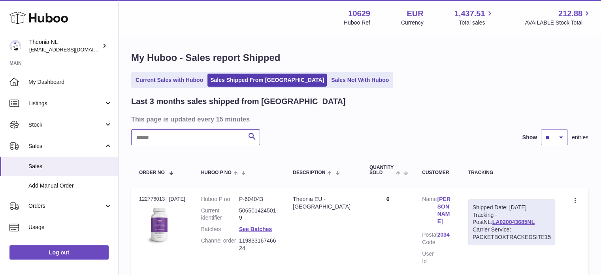
click at [212, 142] on input "text" at bounding box center [195, 137] width 129 height 16
paste input "**********"
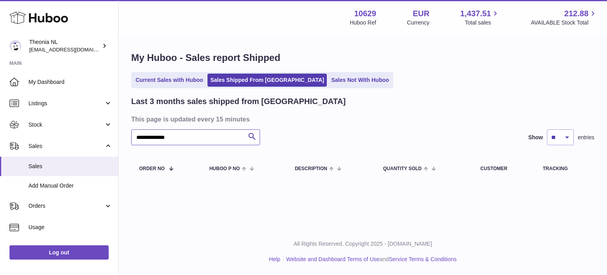
type input "**********"
click at [181, 80] on link "Current Sales with Huboo" at bounding box center [169, 80] width 73 height 13
